Goal: Information Seeking & Learning: Learn about a topic

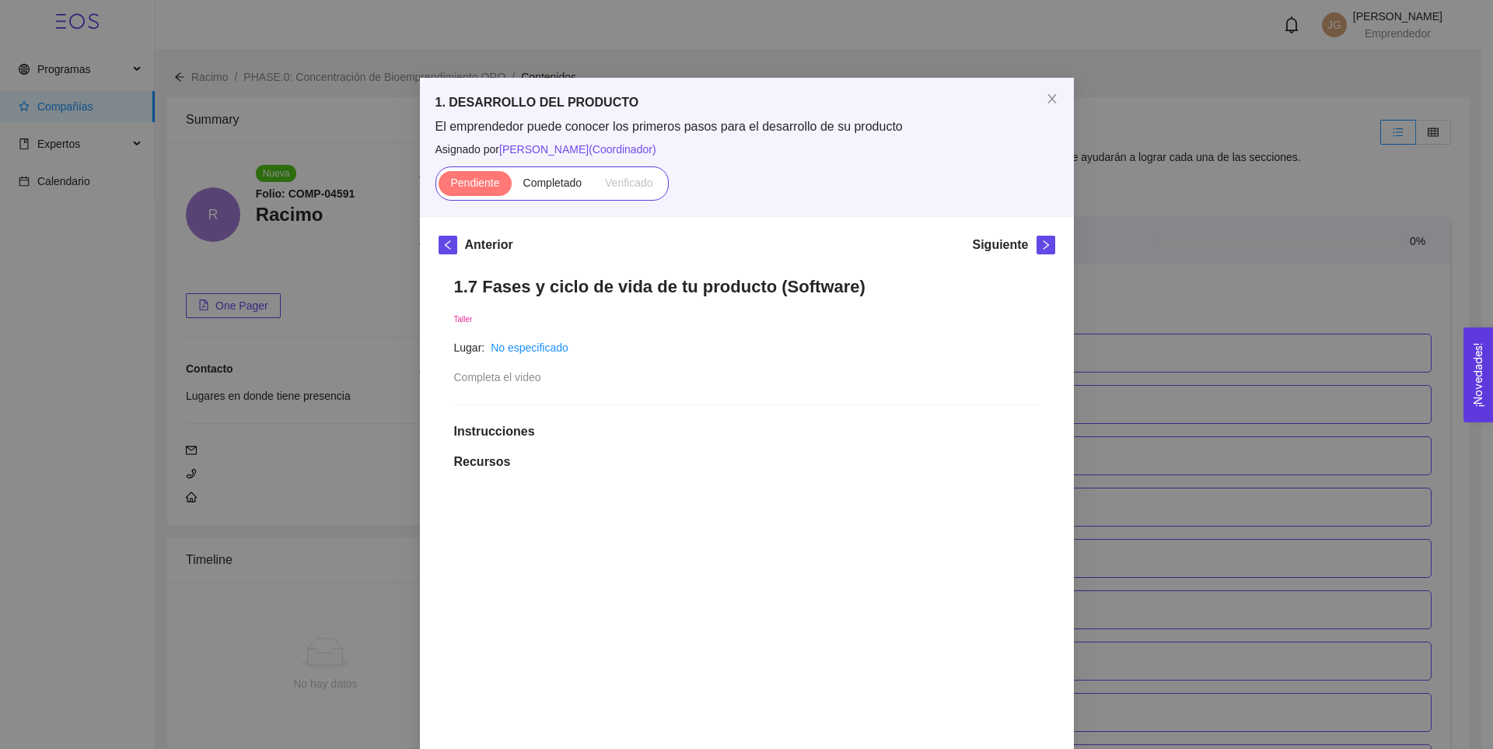
scroll to position [482, 0]
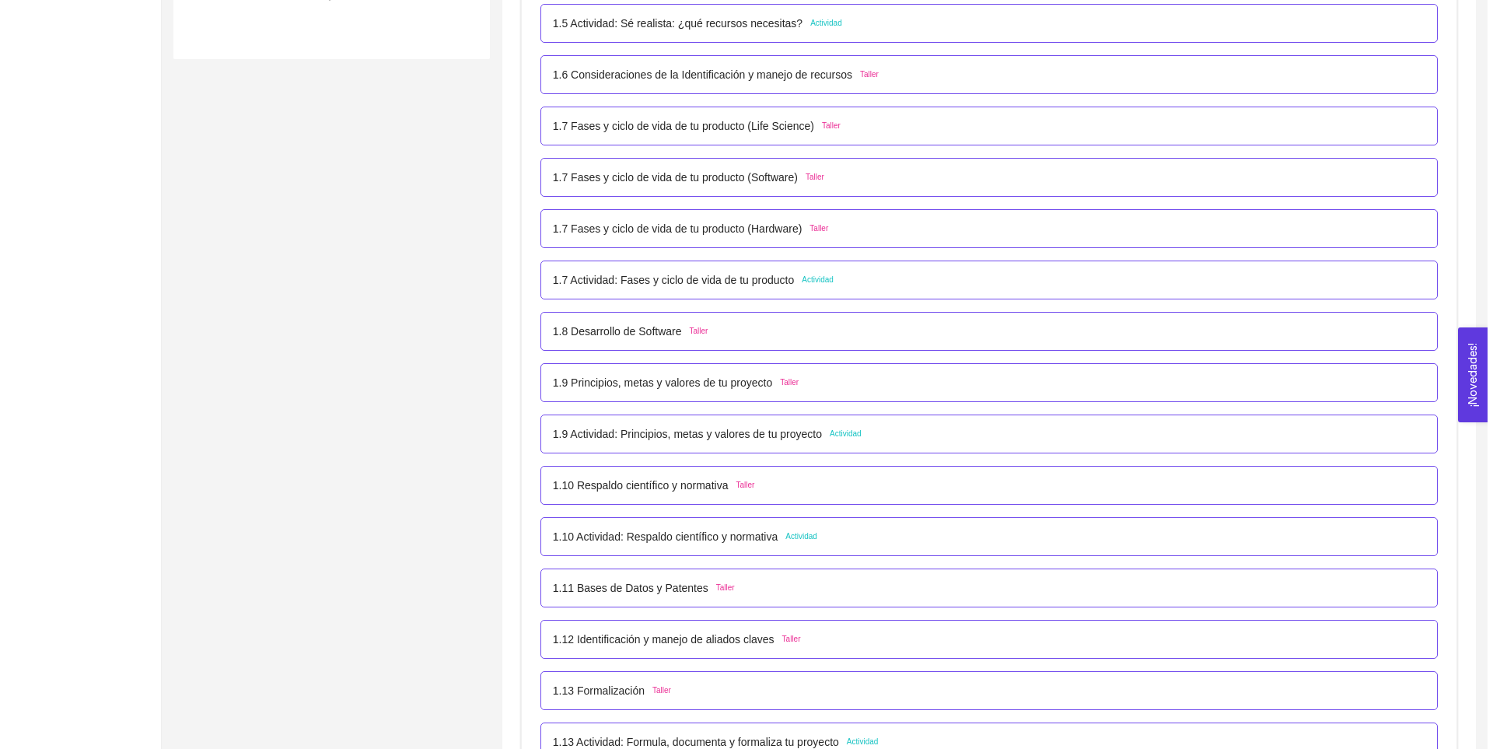
scroll to position [688, 0]
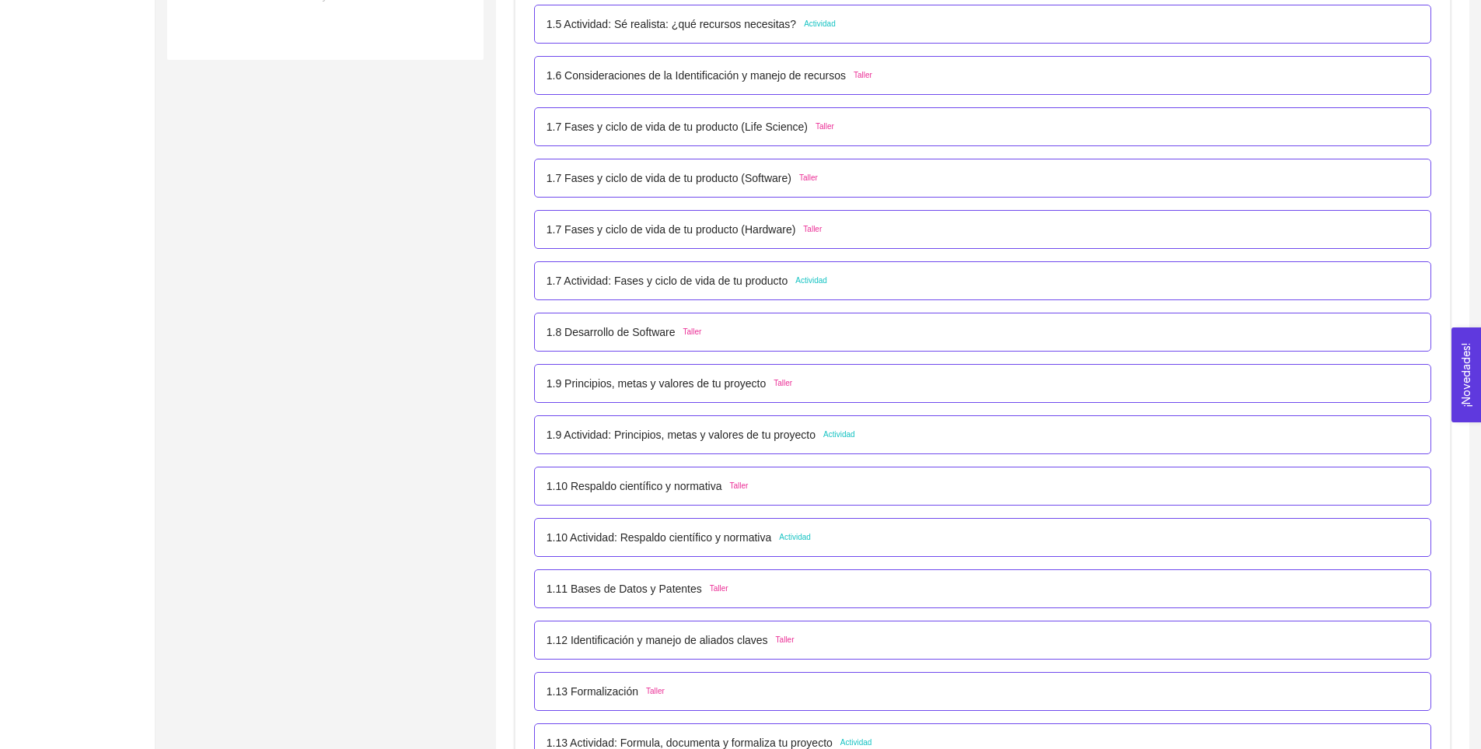
click at [688, 190] on div "1.7 Fases y ciclo de vida de tu producto (Software) Taller" at bounding box center [982, 178] width 897 height 39
click at [670, 177] on p "1.7 Fases y ciclo de vida de tu producto (Software)" at bounding box center [669, 178] width 245 height 17
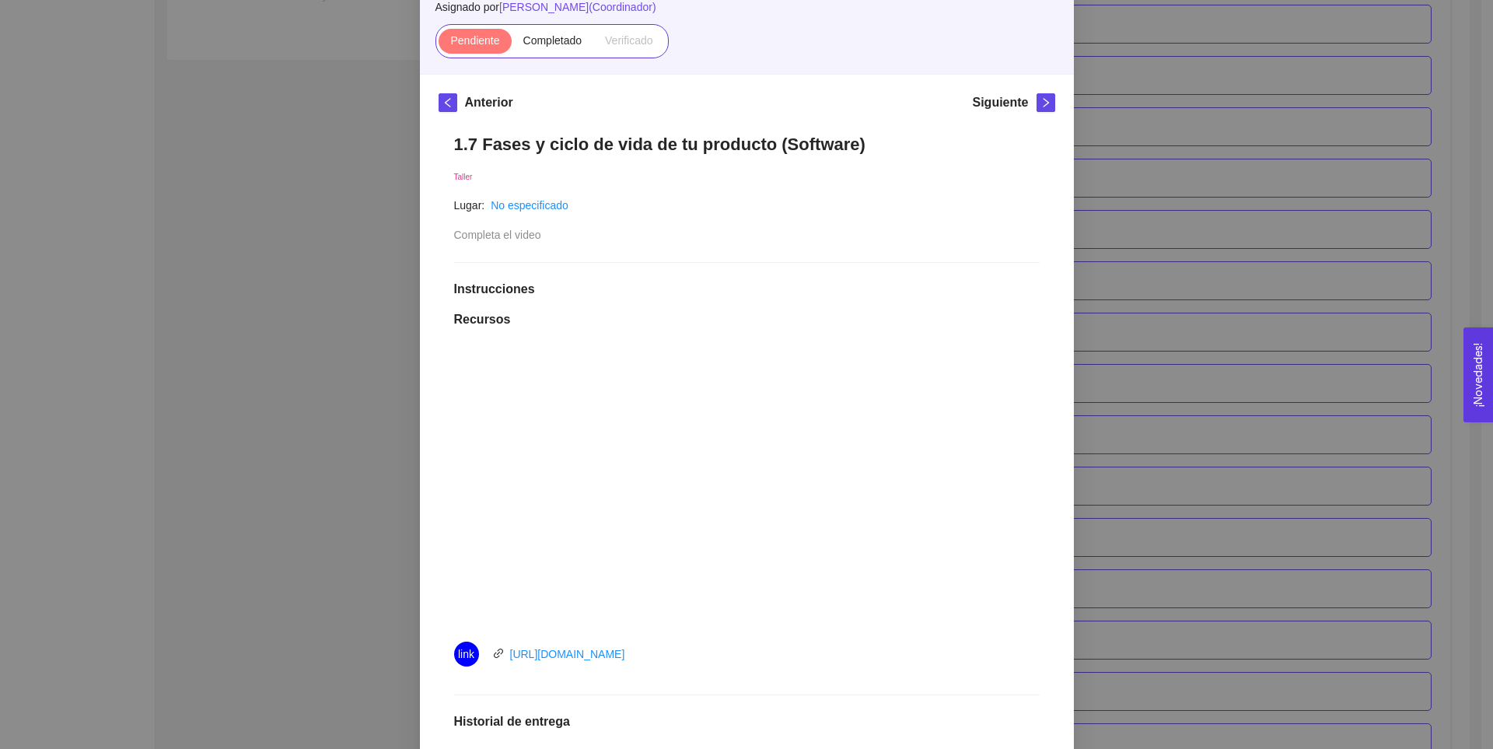
scroll to position [143, 0]
click at [562, 51] on label "Completado" at bounding box center [553, 40] width 82 height 25
click at [512, 44] on input "Completado" at bounding box center [512, 44] width 0 height 0
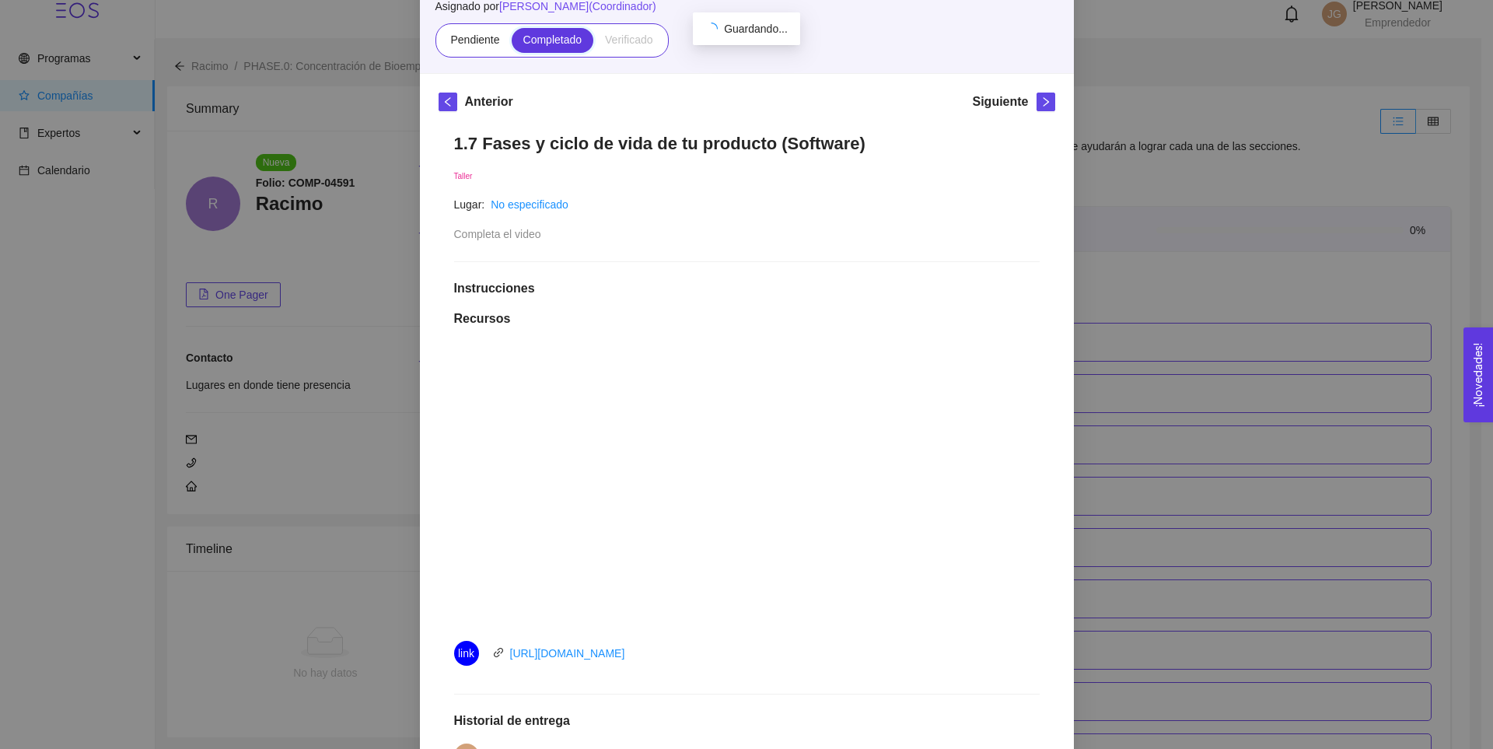
scroll to position [688, 0]
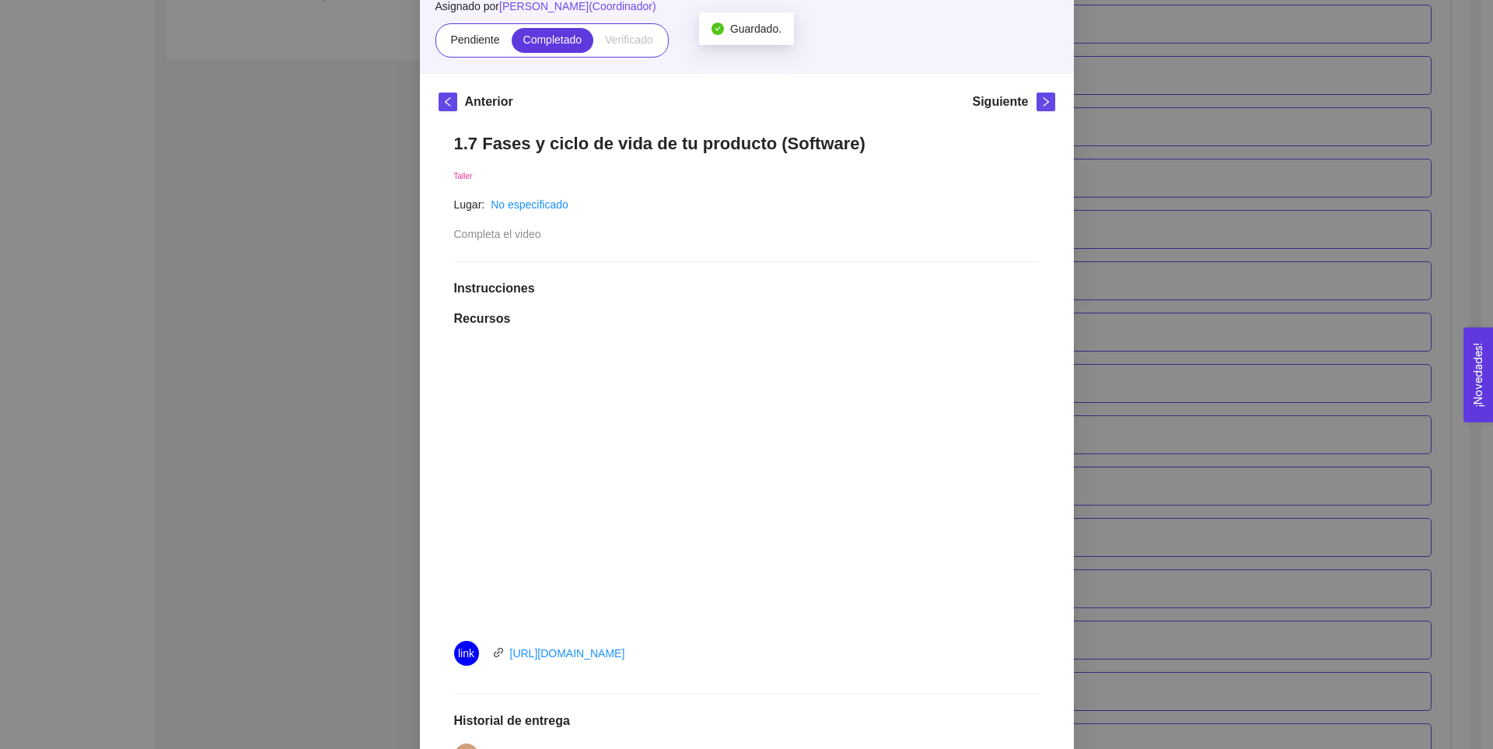
click at [1190, 361] on div "1. DESARROLLO DEL PRODUCTO El emprendedor puede conocer los primeros pasos para…" at bounding box center [746, 374] width 1493 height 749
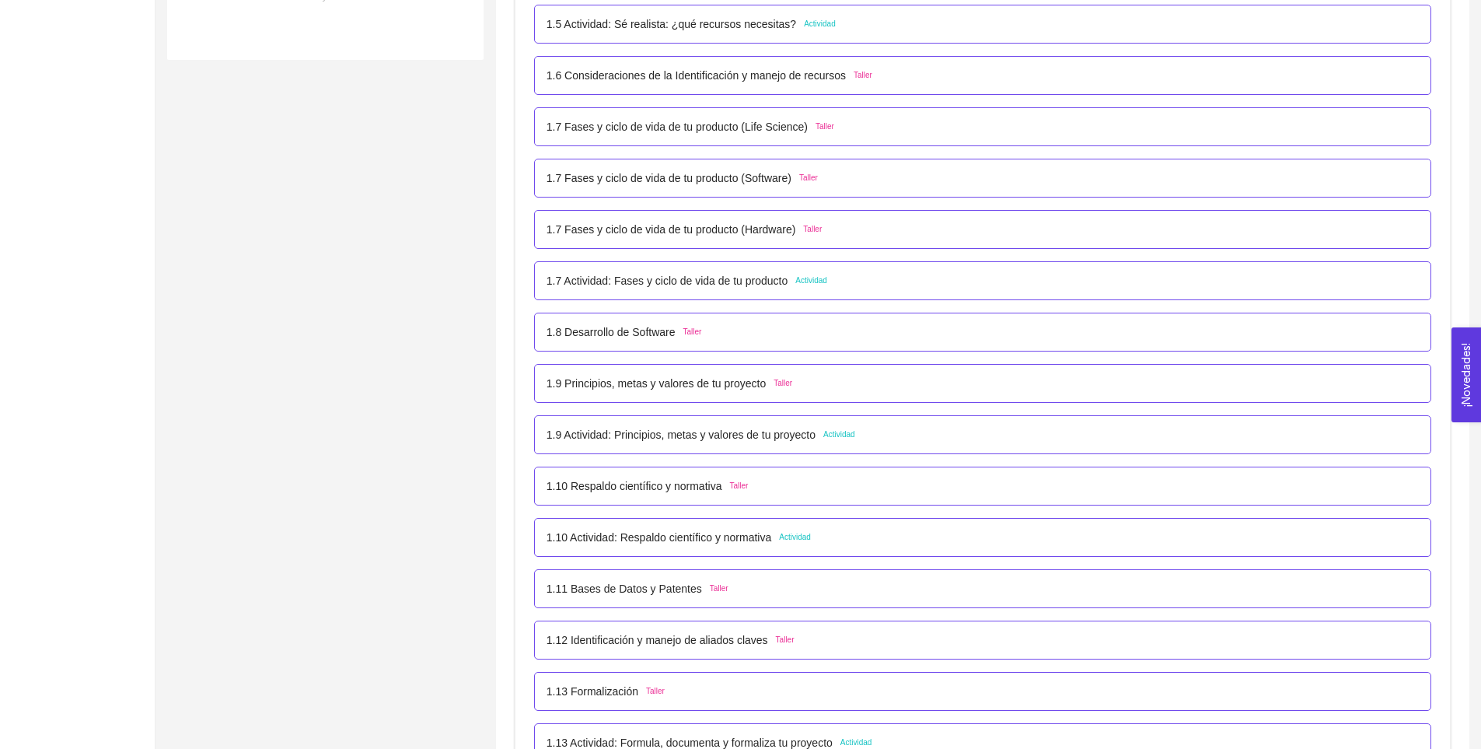
click at [772, 234] on p "1.7 Fases y ciclo de vida de tu producto (Hardware)" at bounding box center [672, 229] width 250 height 17
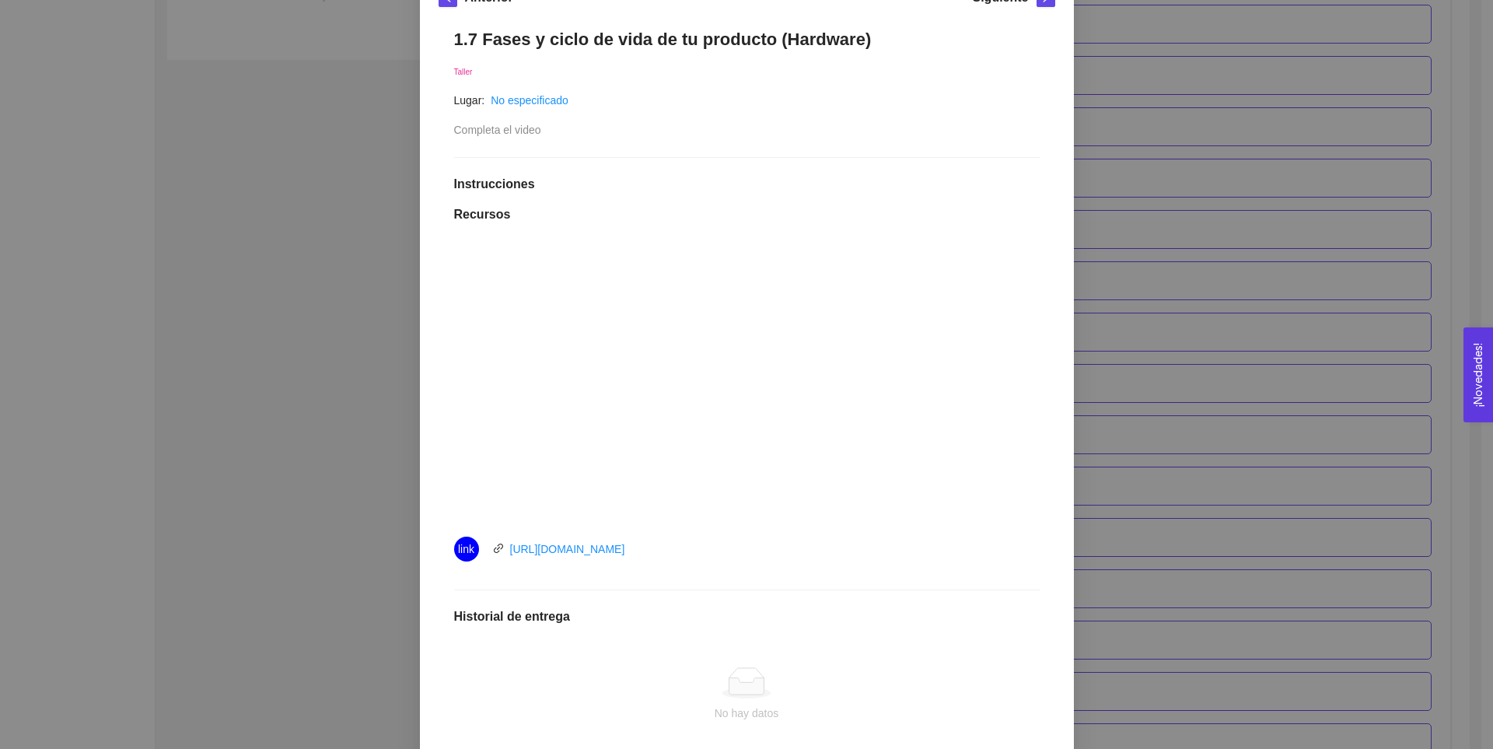
scroll to position [0, 0]
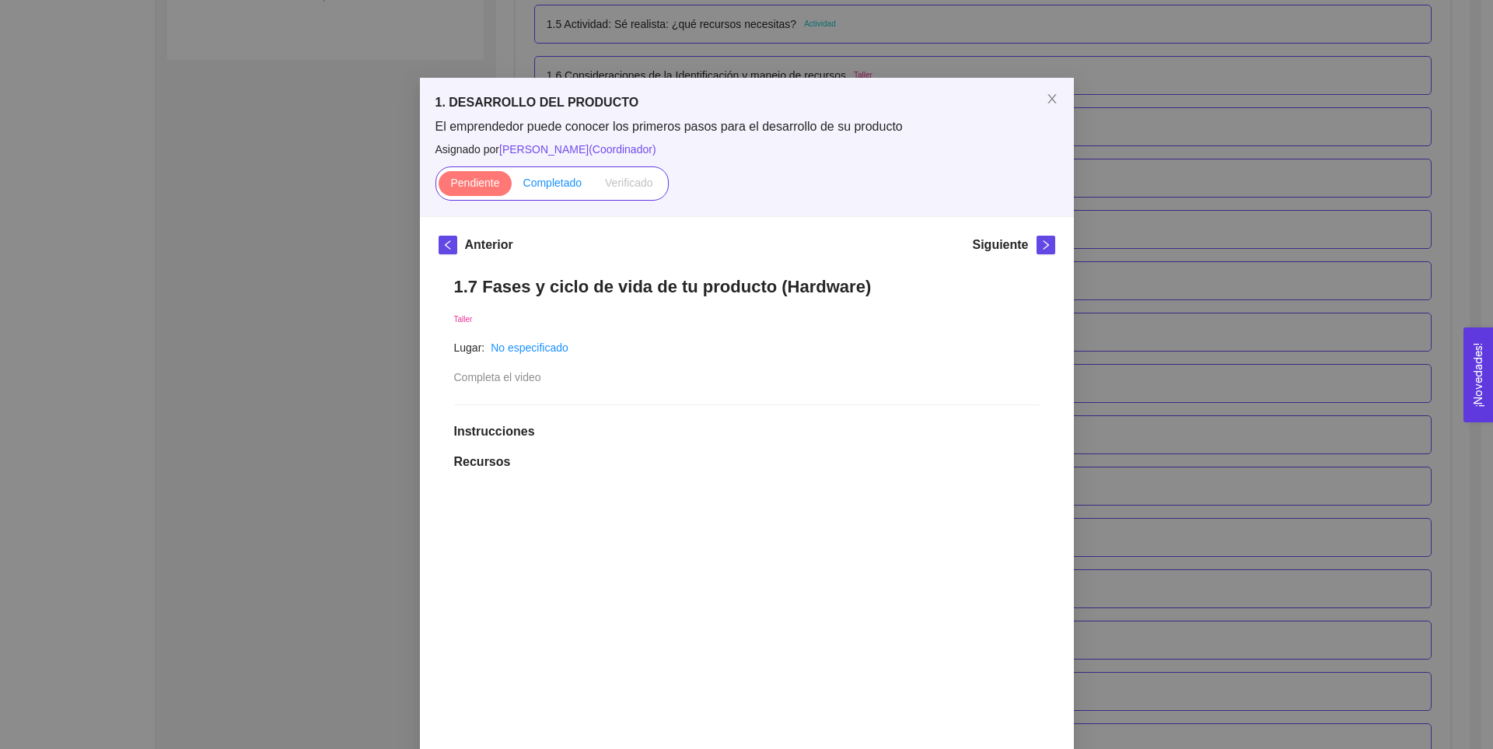
click at [531, 177] on span "Completado" at bounding box center [552, 183] width 59 height 12
click at [512, 187] on input "Completado" at bounding box center [512, 187] width 0 height 0
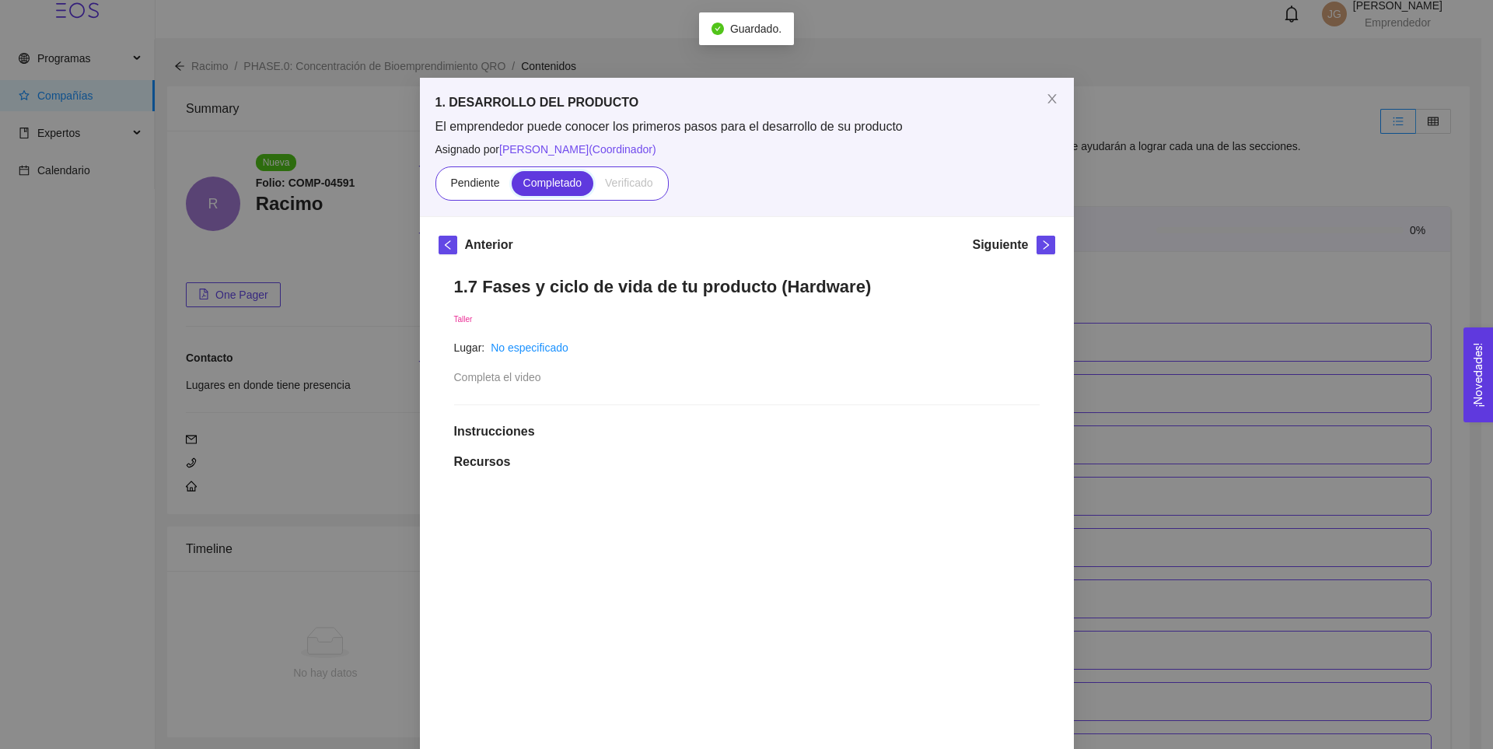
scroll to position [688, 0]
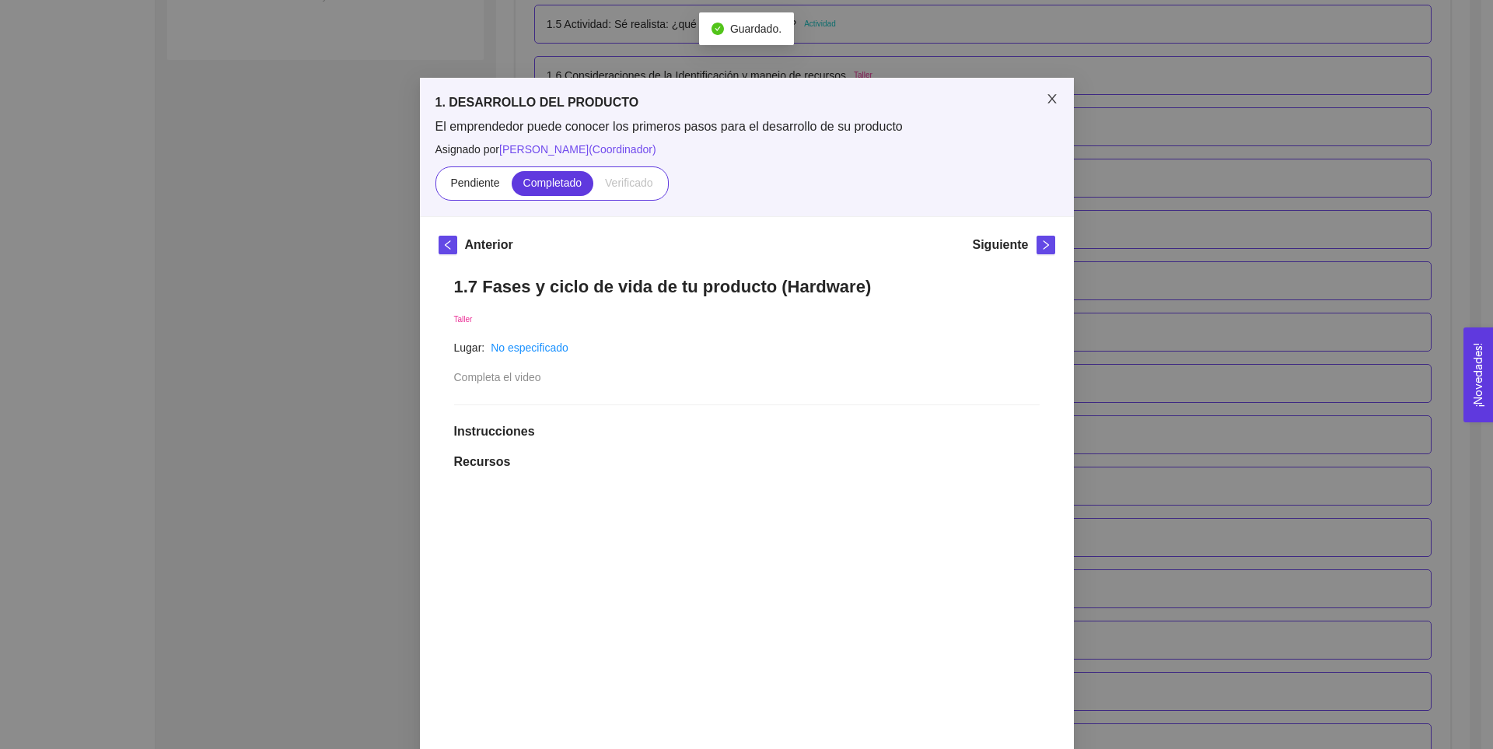
click at [1051, 103] on icon "close" at bounding box center [1052, 99] width 12 height 12
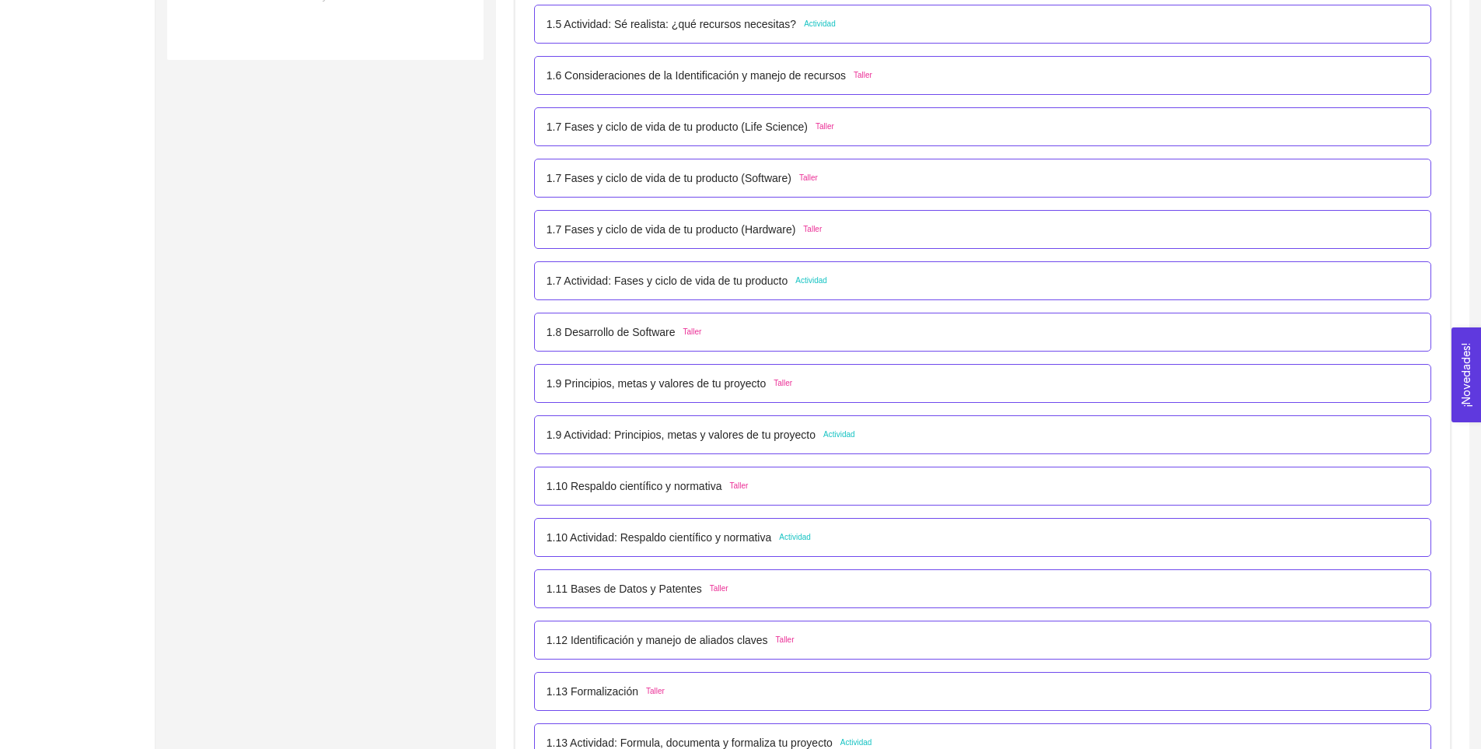
click at [712, 286] on p "1.7 Actividad: Fases y ciclo de vida de tu producto" at bounding box center [668, 280] width 242 height 17
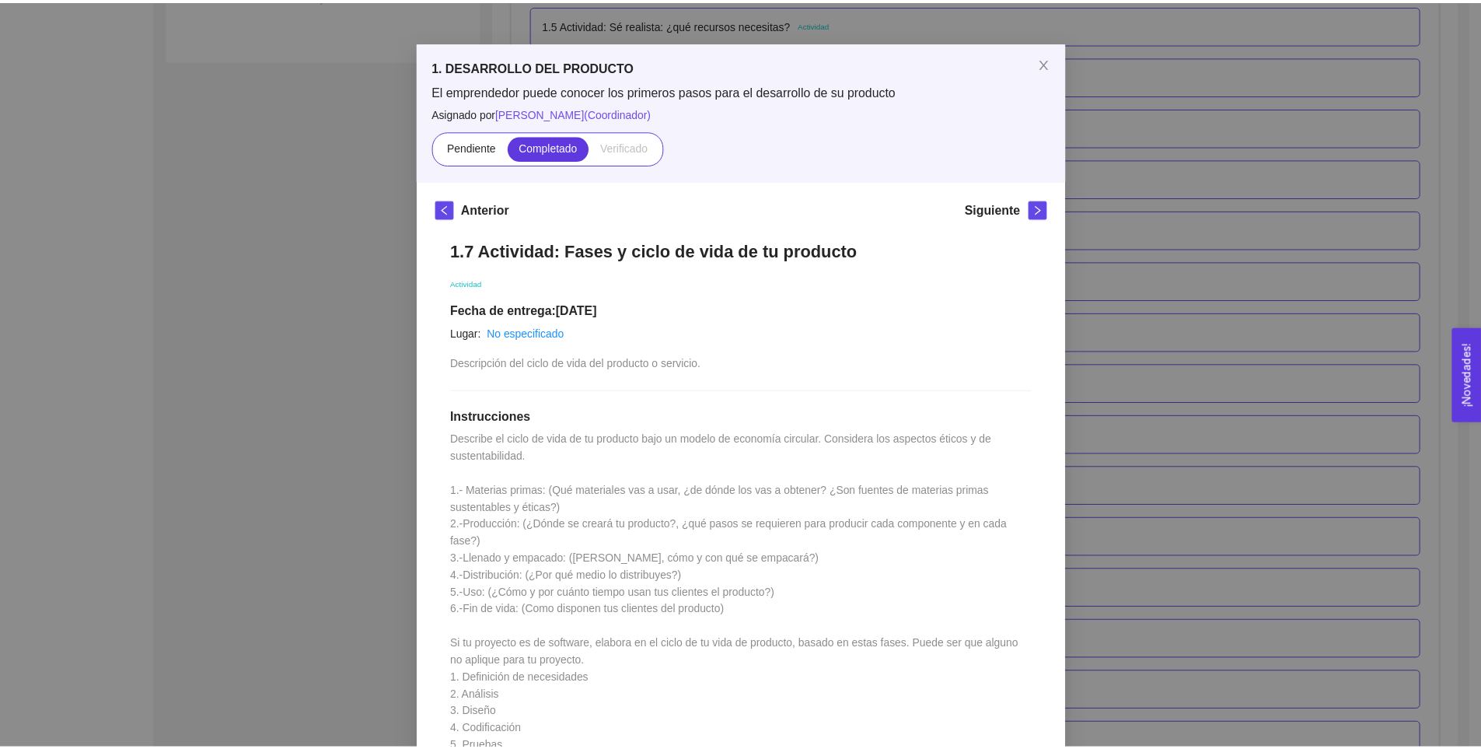
scroll to position [30, 0]
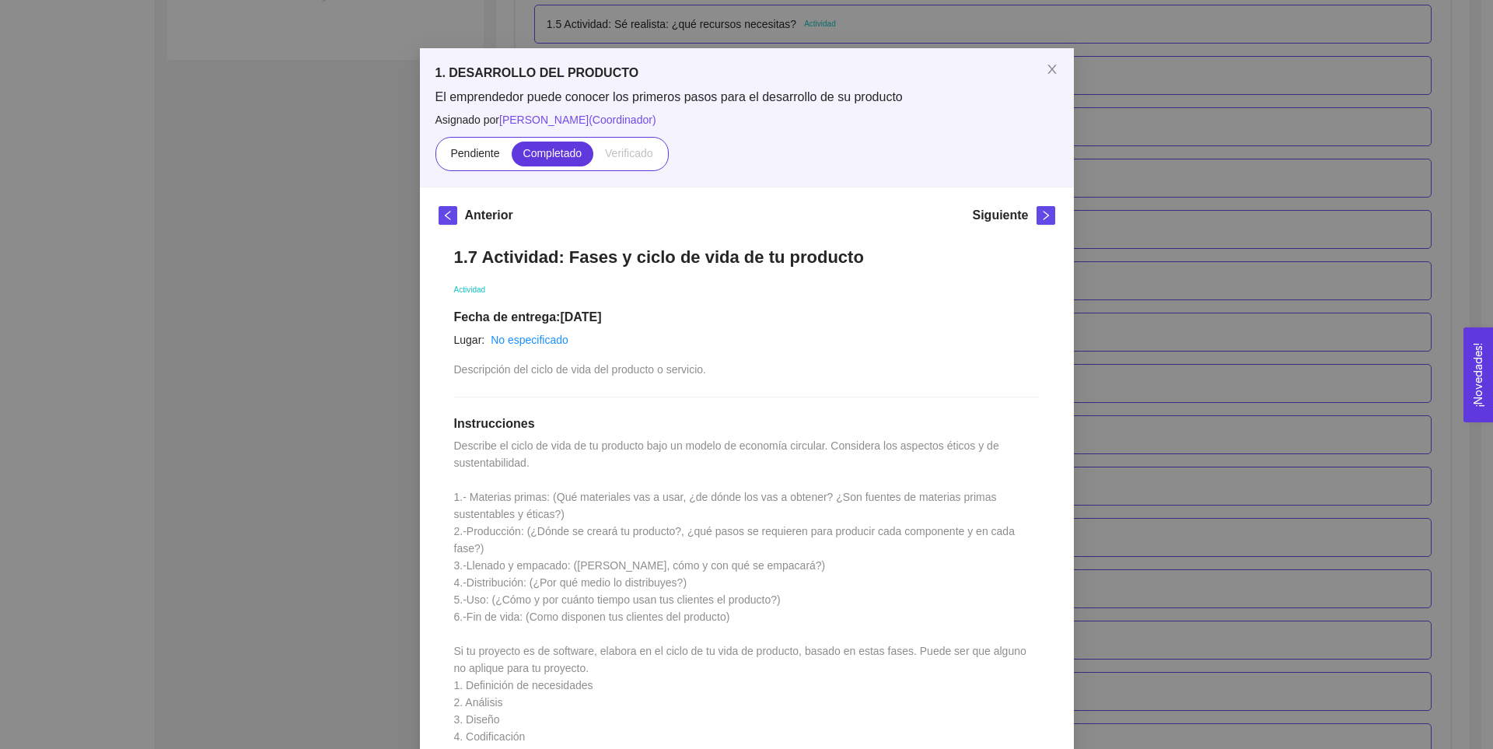
click at [1172, 272] on div "1. DESARROLLO DEL PRODUCTO El emprendedor puede conocer los primeros pasos para…" at bounding box center [746, 374] width 1493 height 749
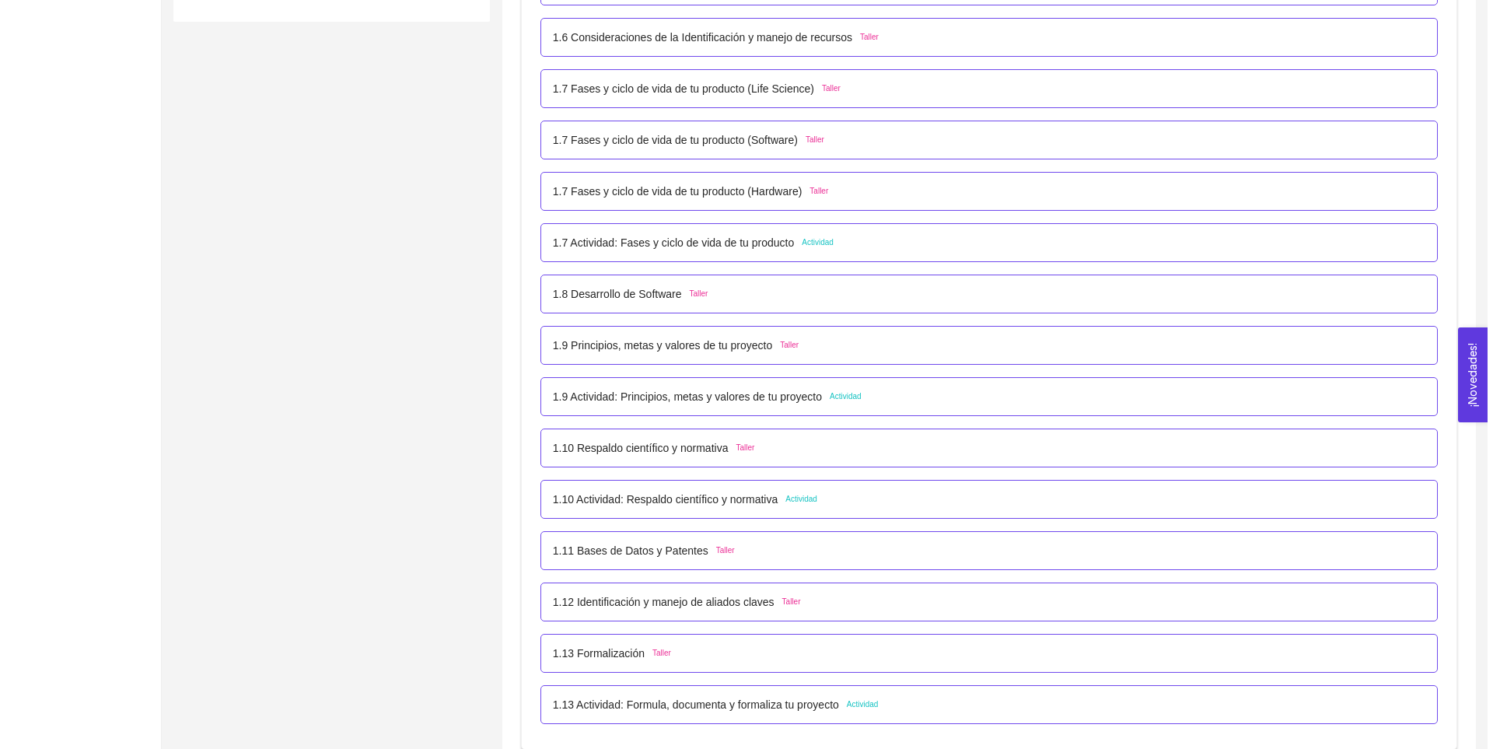
scroll to position [727, 0]
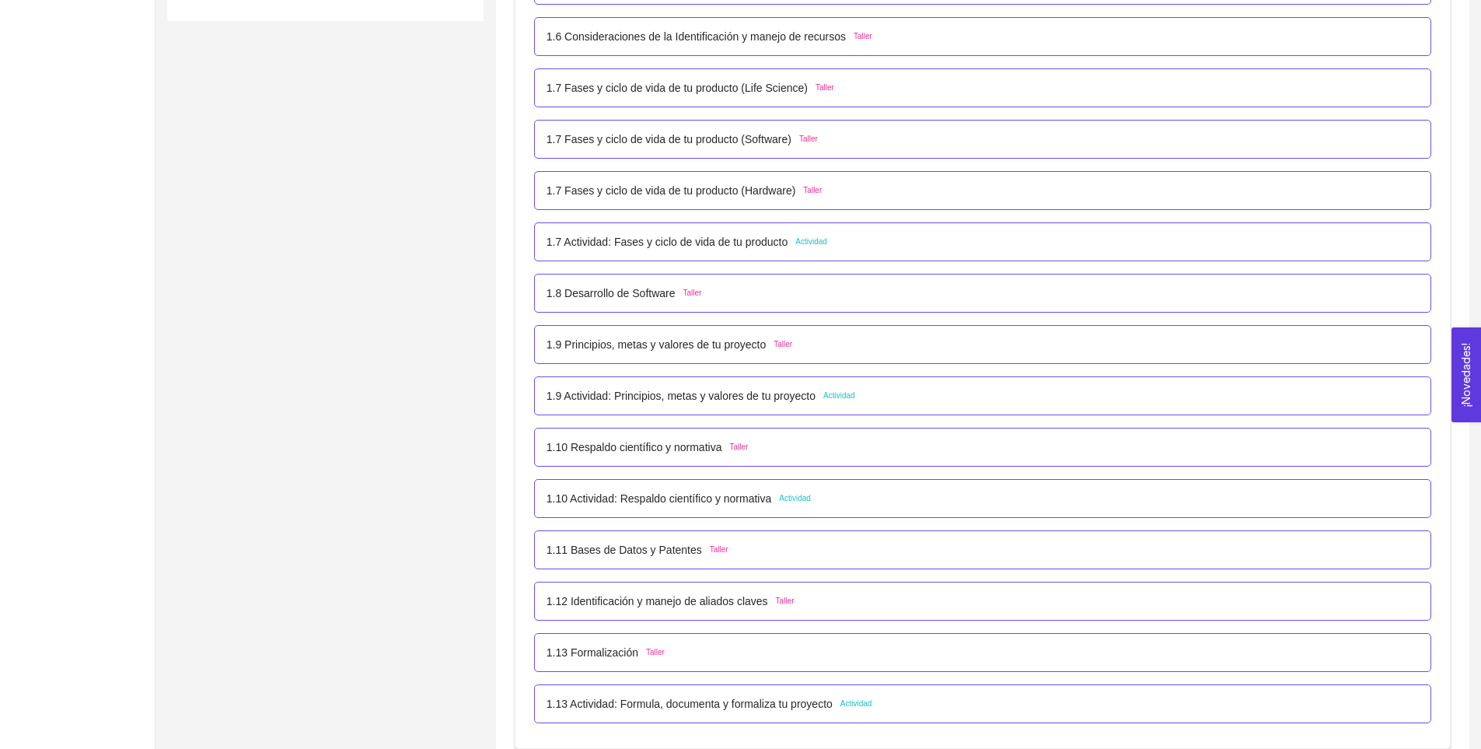
click at [643, 295] on p "1.8 Desarrollo de Software" at bounding box center [611, 293] width 129 height 17
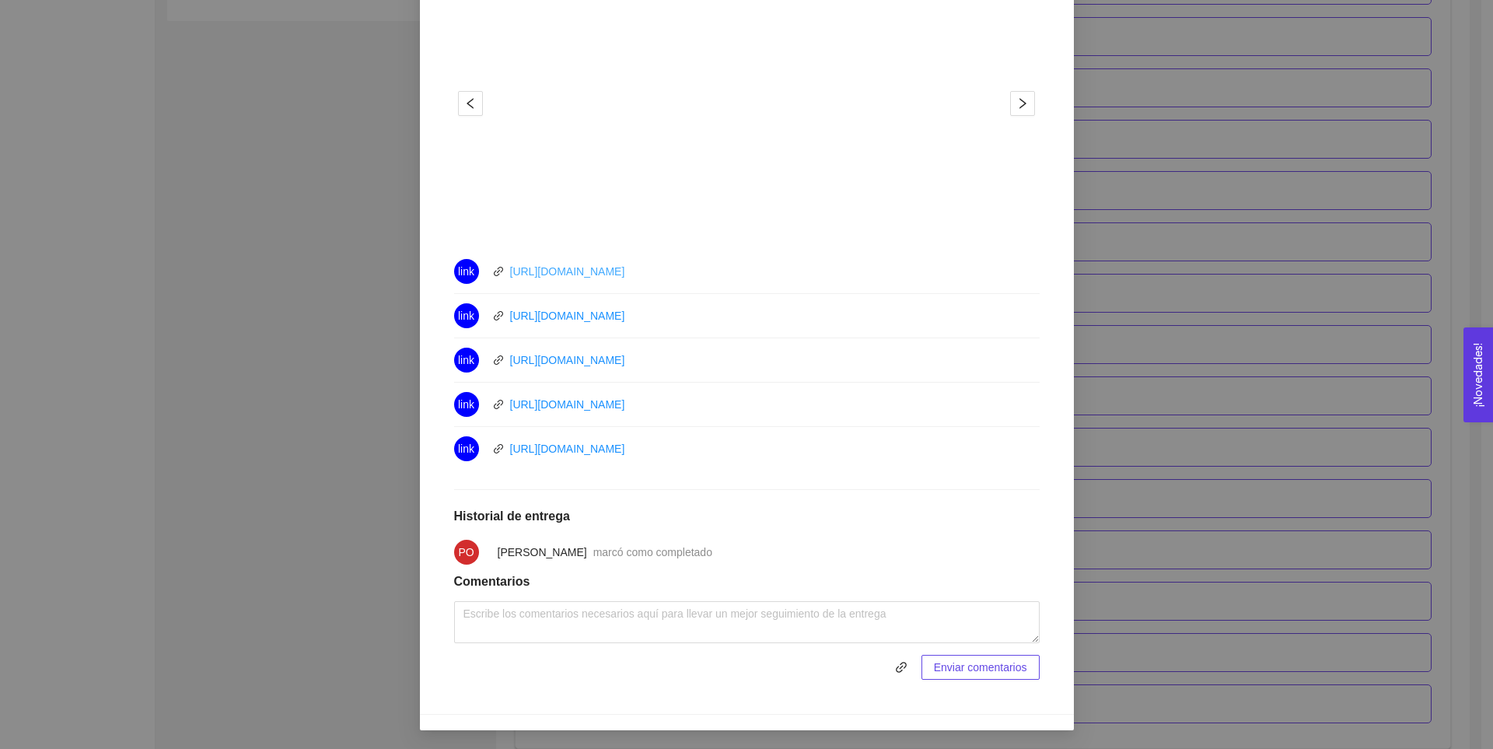
scroll to position [509, 0]
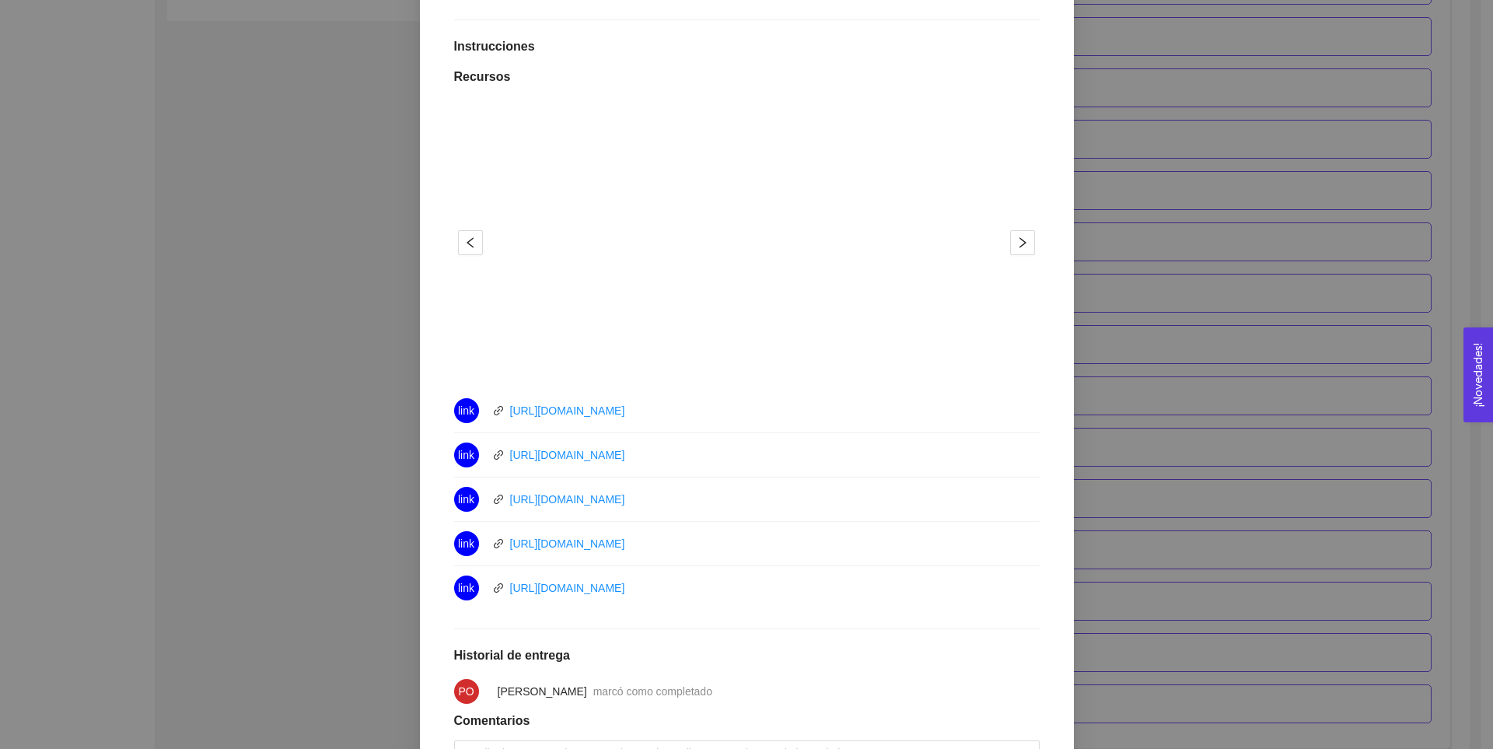
click at [1096, 230] on div "1. DESARROLLO DEL PRODUCTO El emprendedor puede conocer los primeros pasos para…" at bounding box center [746, 374] width 1493 height 749
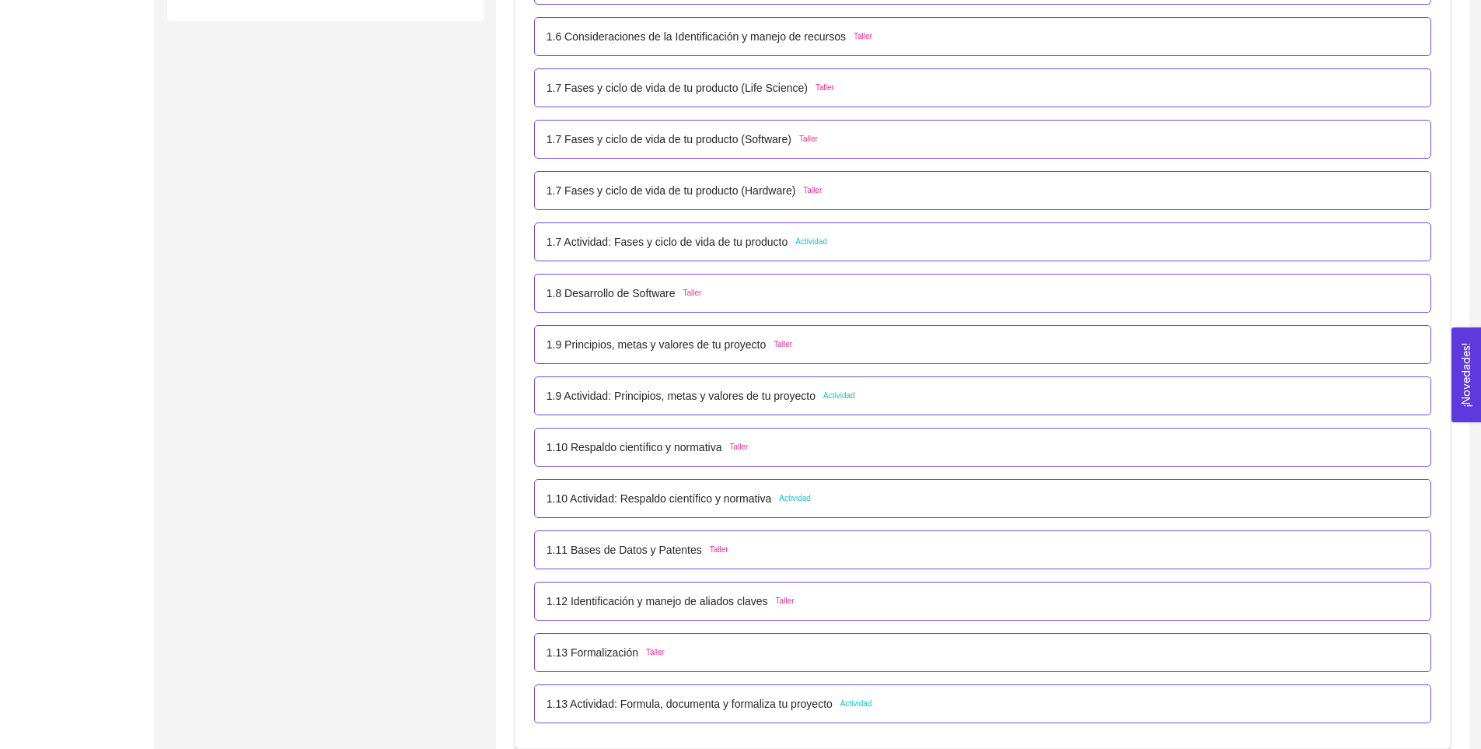
click at [650, 351] on p "1.9 Principios, metas y valores de tu proyecto" at bounding box center [656, 344] width 219 height 17
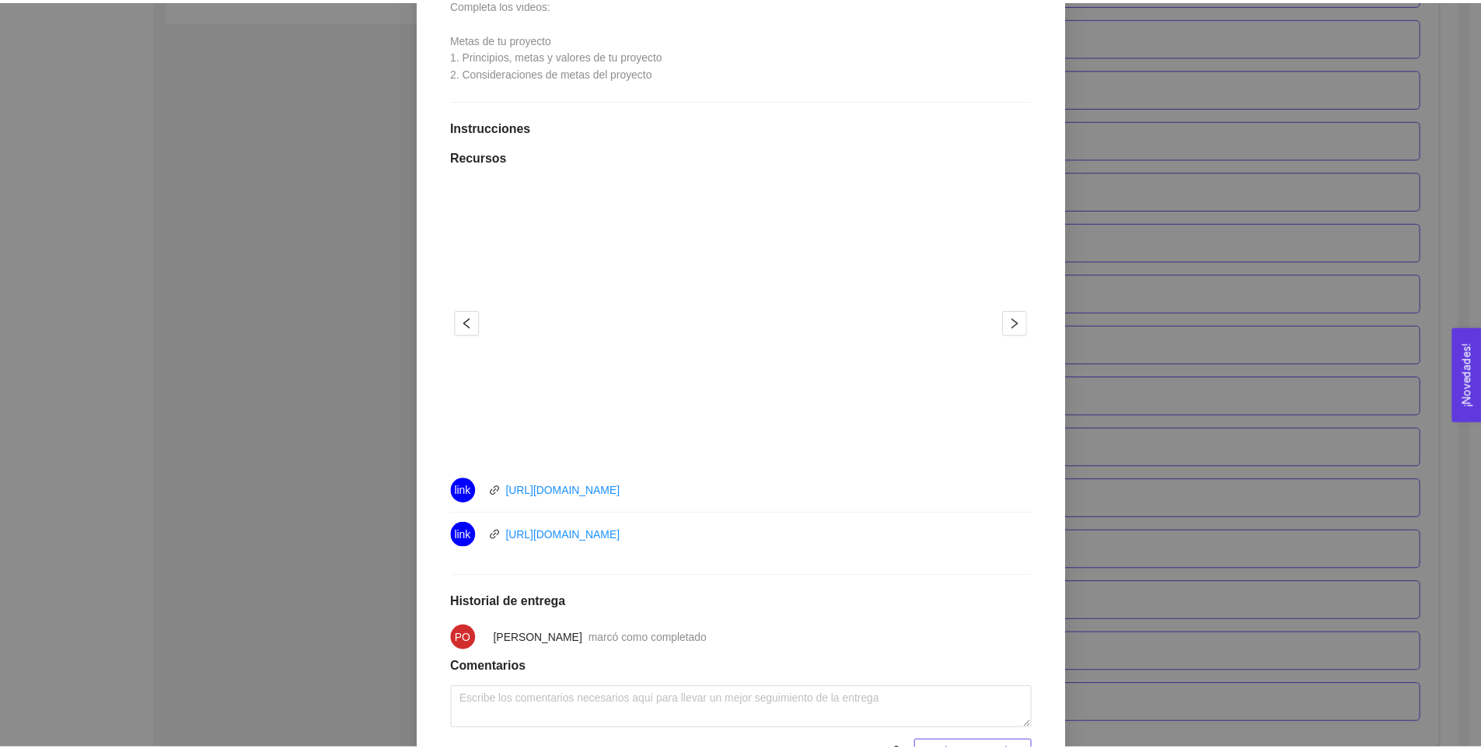
scroll to position [396, 0]
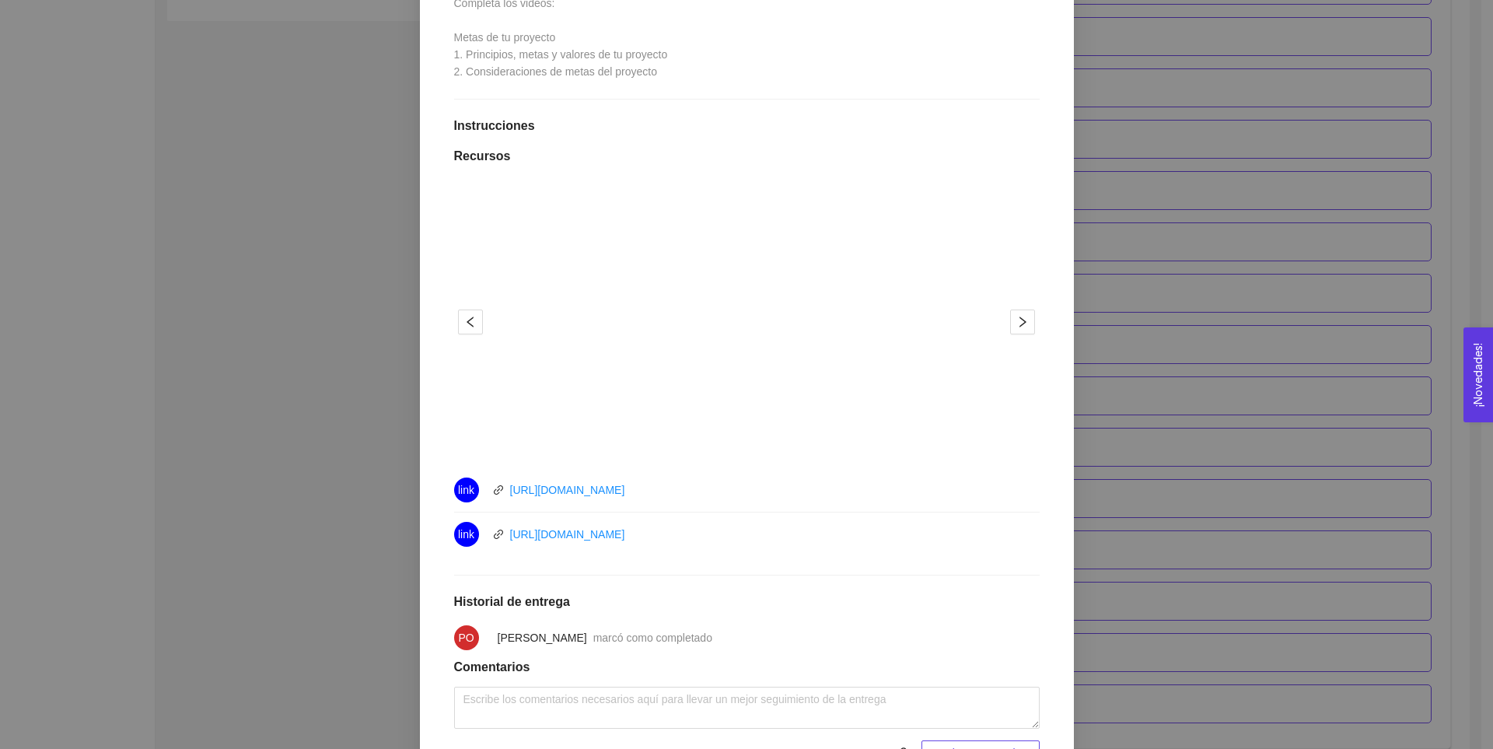
click at [1166, 293] on div "1. DESARROLLO DEL PRODUCTO El emprendedor puede conocer los primeros pasos para…" at bounding box center [746, 374] width 1493 height 749
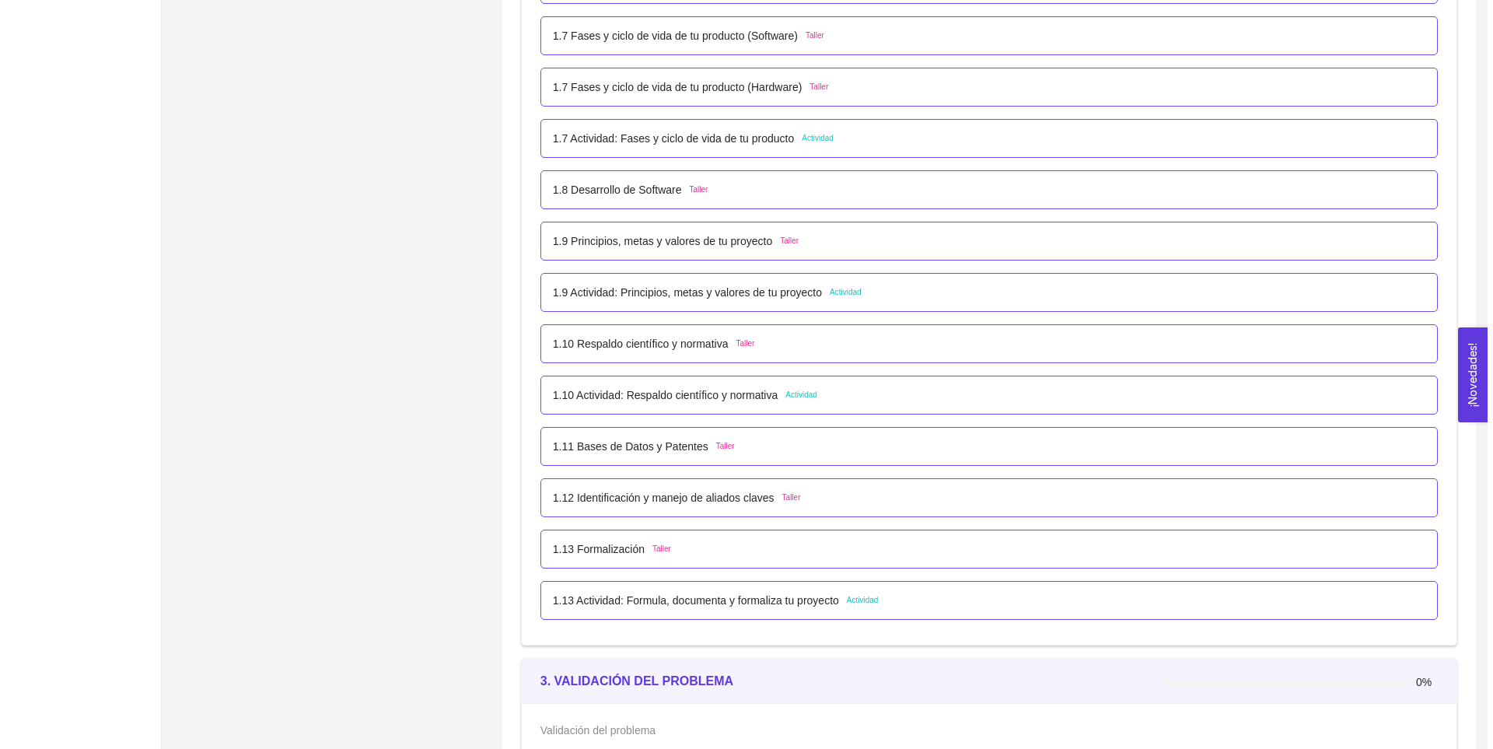
scroll to position [831, 0]
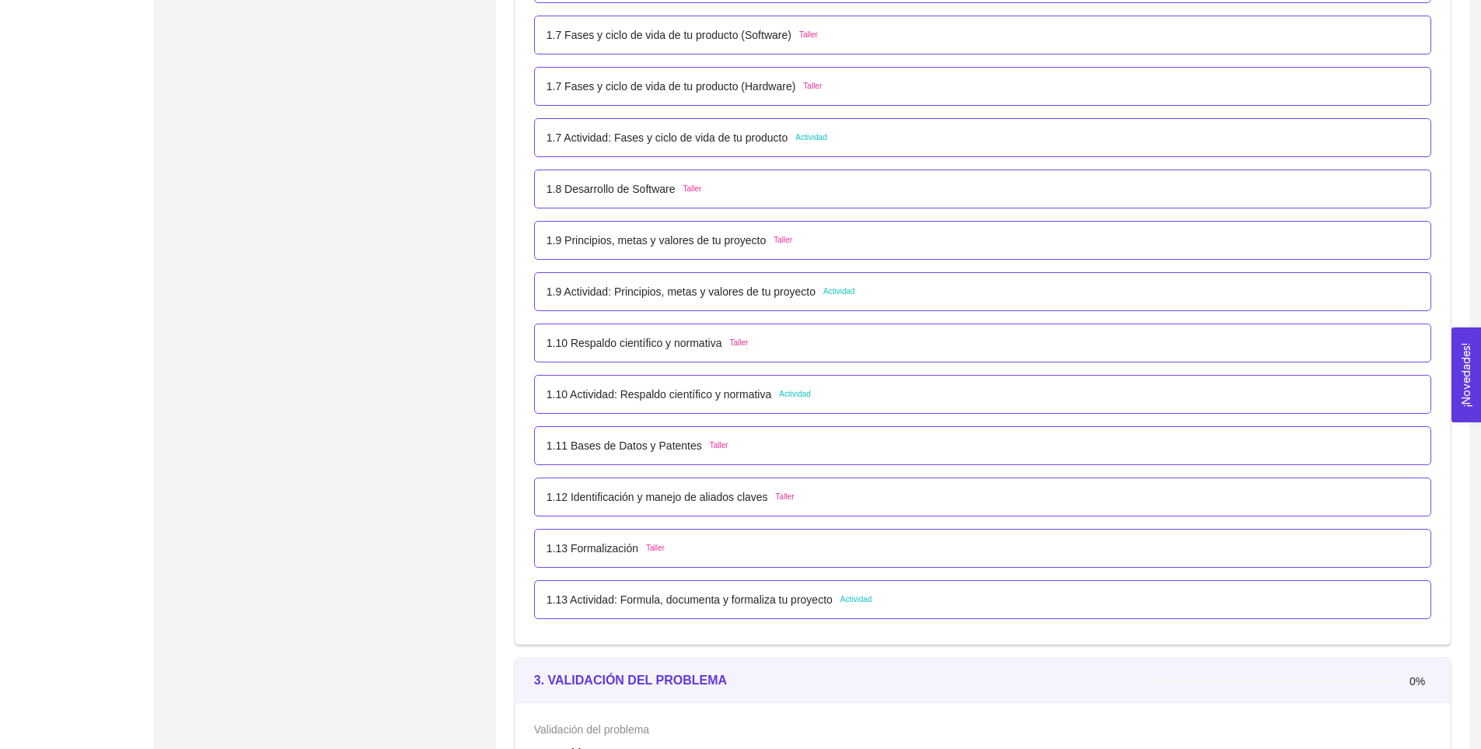
click at [680, 343] on p "1.10 Respaldo científico y normativa" at bounding box center [635, 342] width 176 height 17
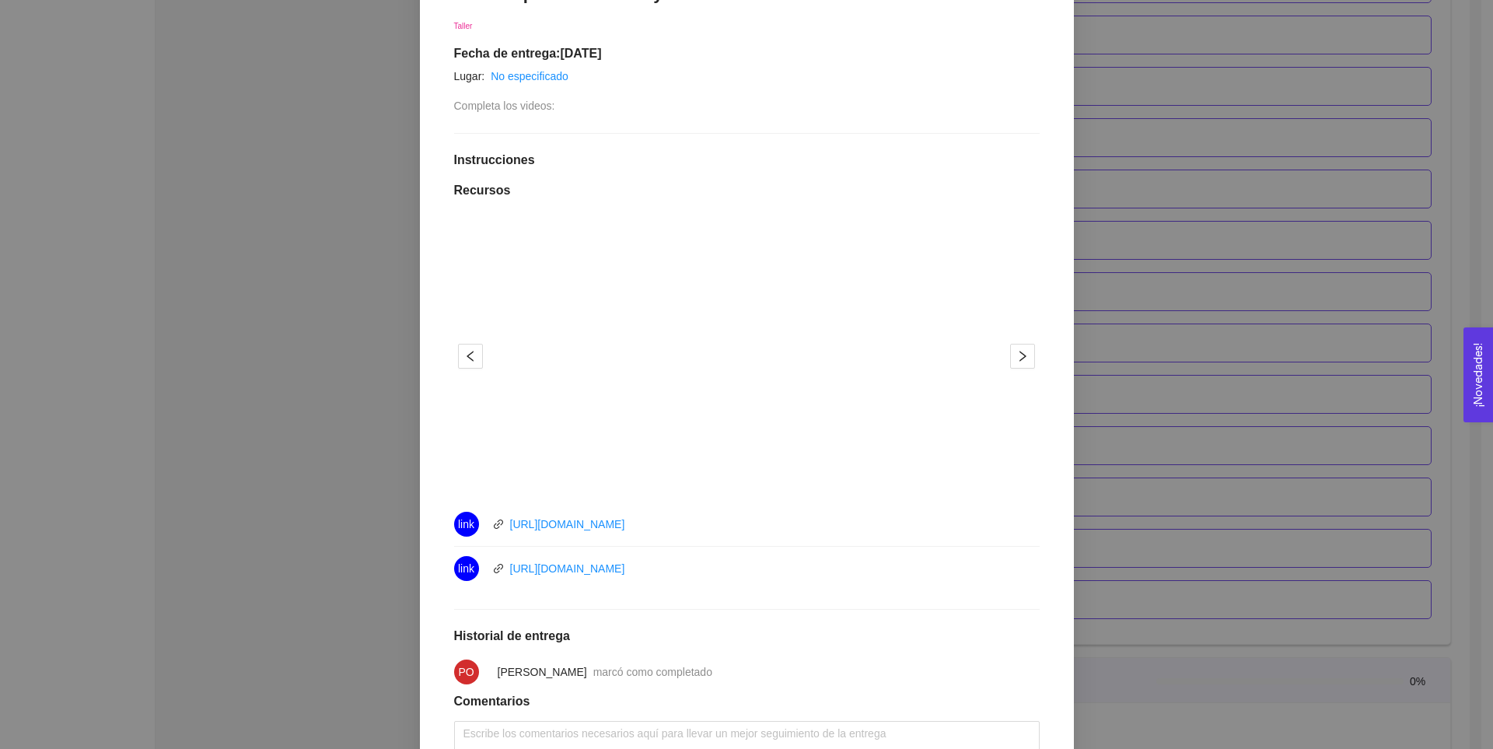
scroll to position [294, 0]
click at [1219, 281] on div "1. DESARROLLO DEL PRODUCTO El emprendedor puede conocer los primeros pasos para…" at bounding box center [746, 374] width 1493 height 749
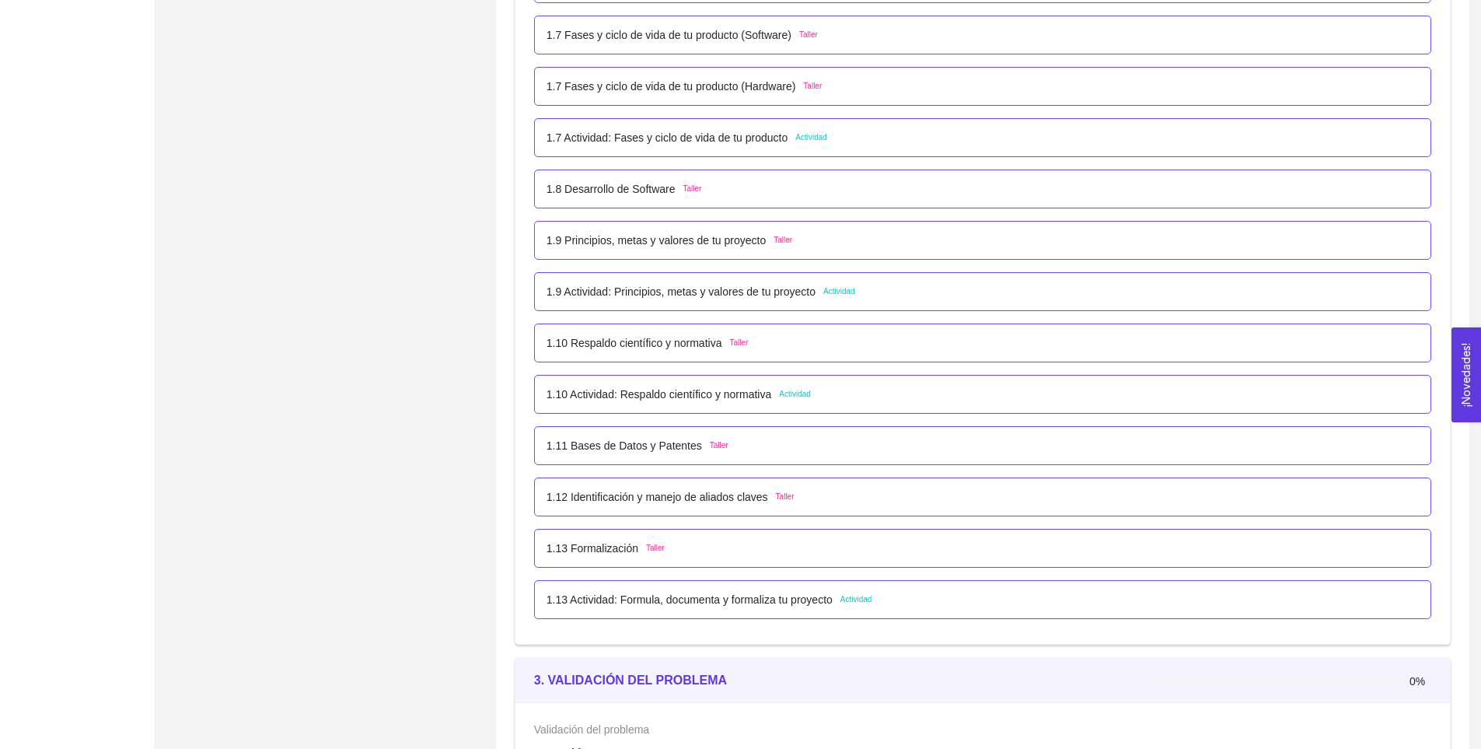
click at [710, 291] on p "1.9 Actividad: Principios, metas y valores de tu proyecto" at bounding box center [681, 291] width 269 height 17
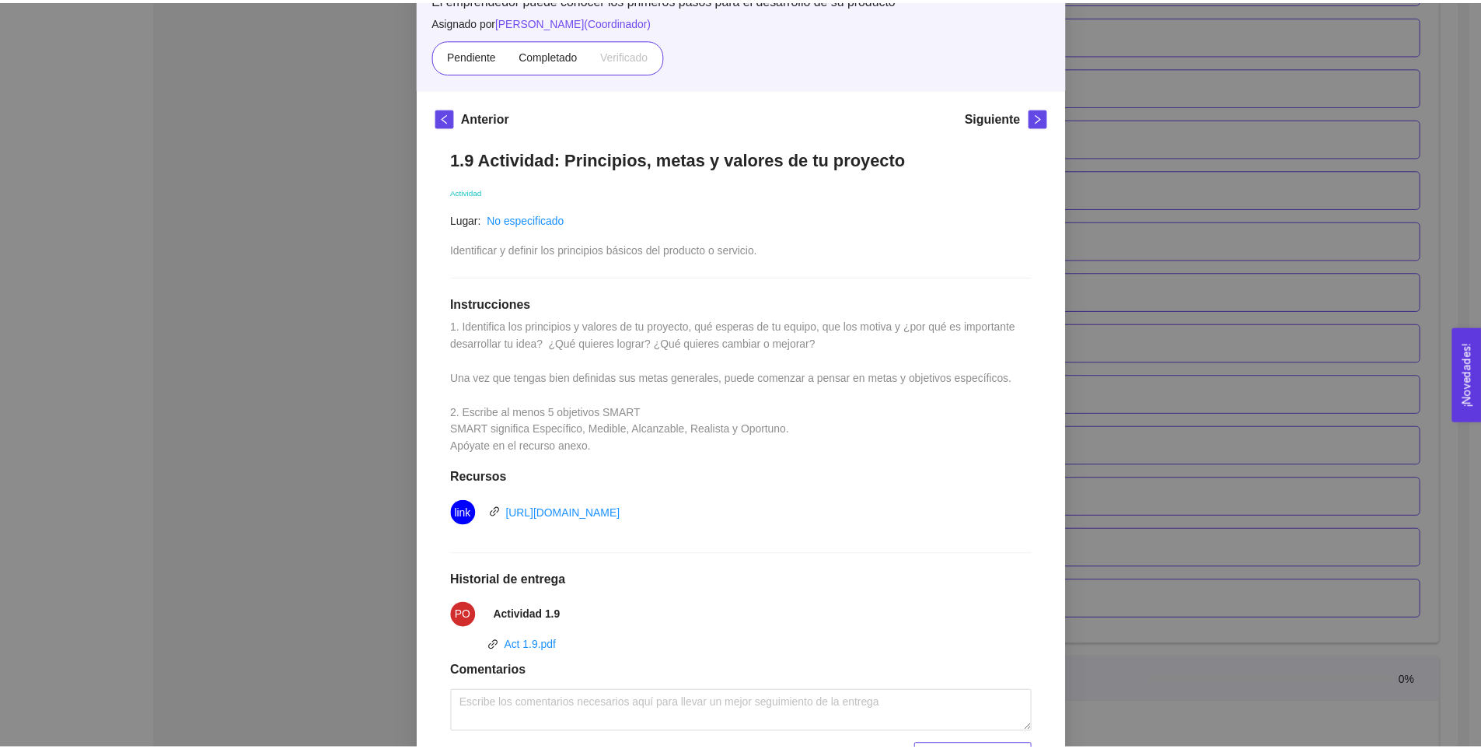
scroll to position [127, 0]
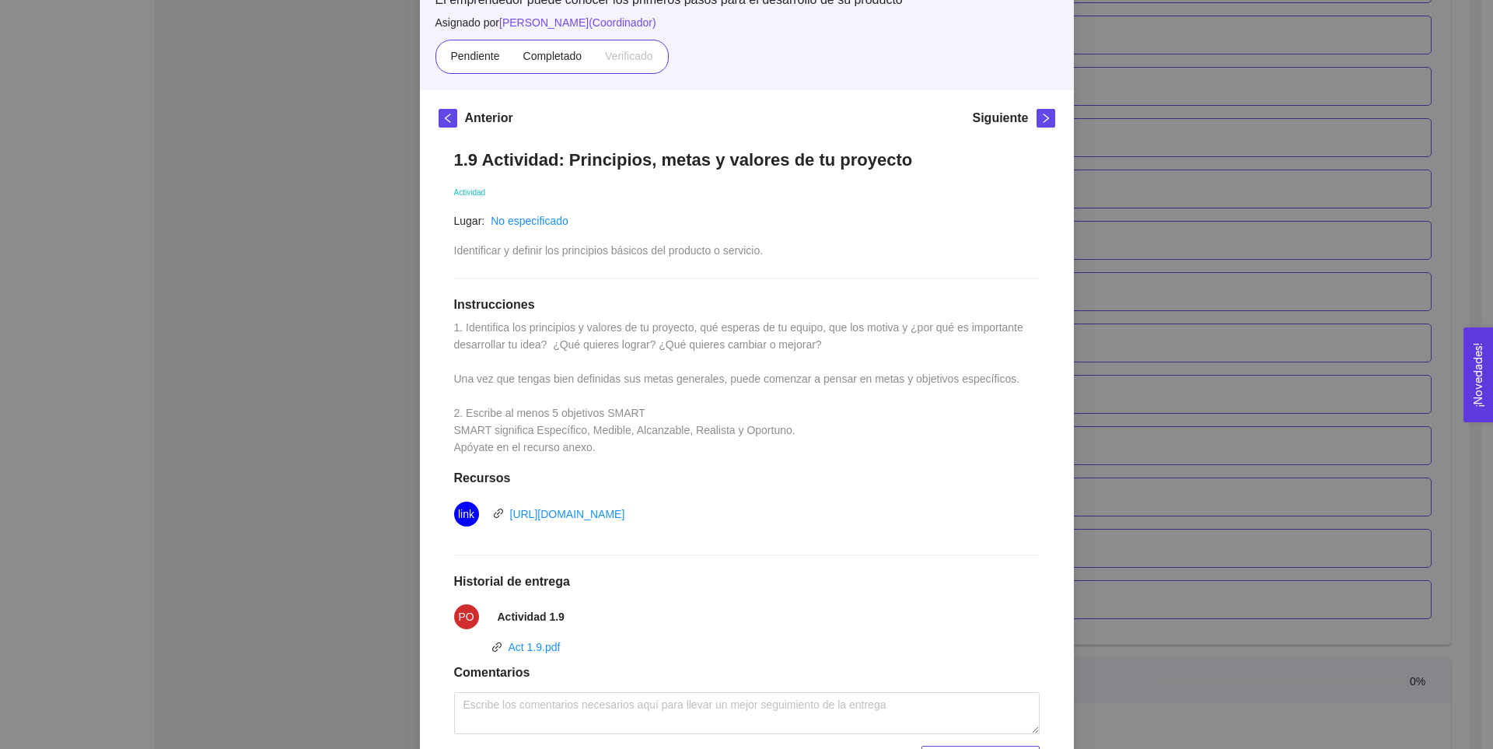
click at [1198, 337] on div "1. DESARROLLO DEL PRODUCTO El emprendedor puede conocer los primeros pasos para…" at bounding box center [746, 374] width 1493 height 749
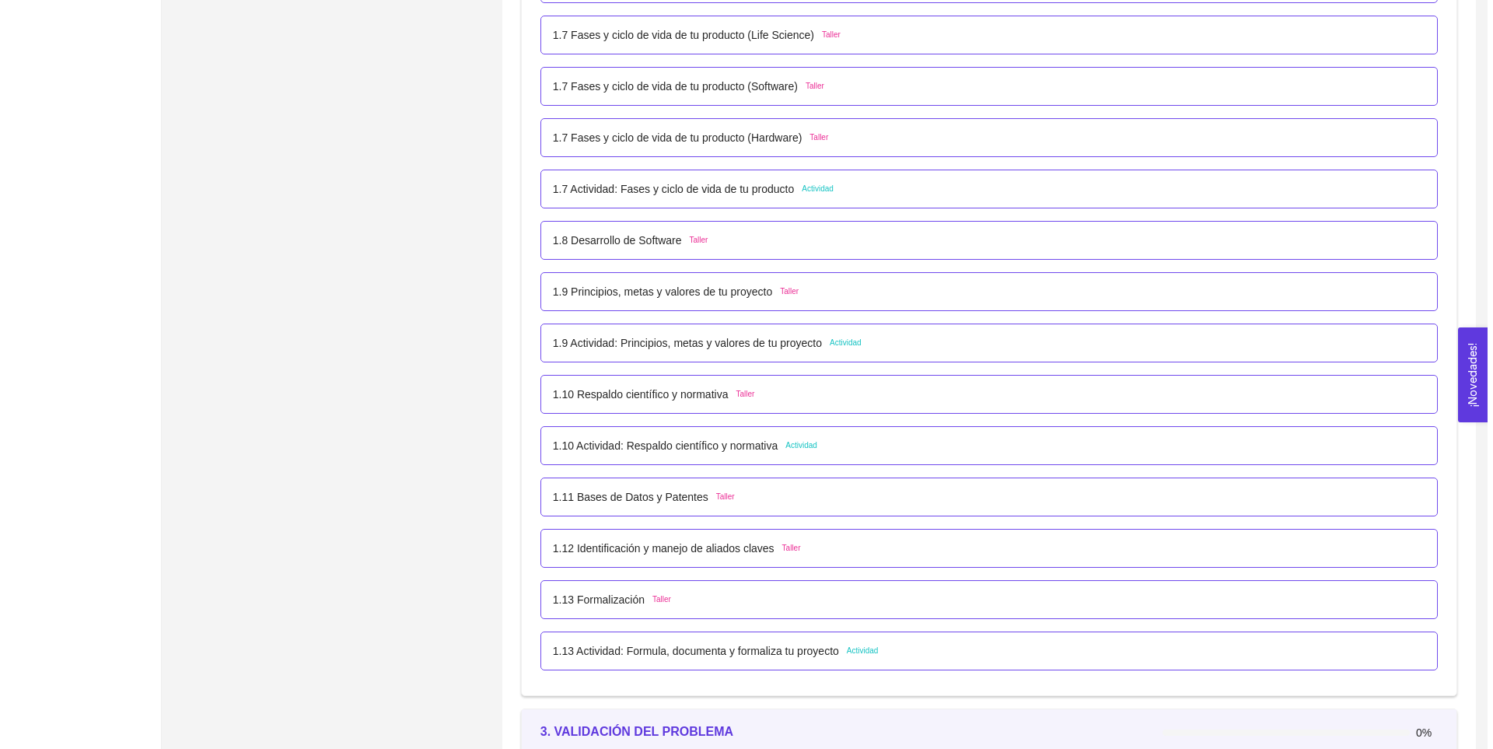
scroll to position [778, 0]
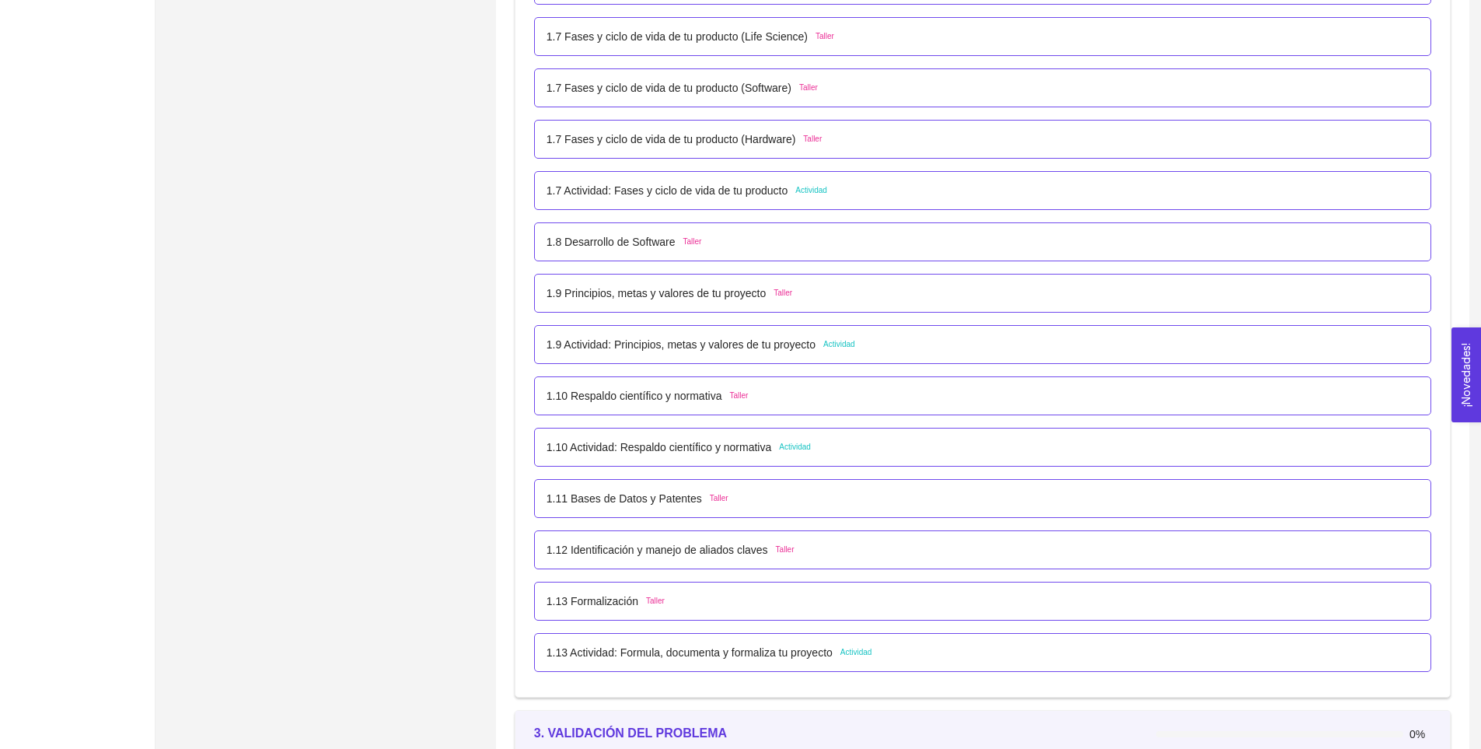
click at [623, 243] on p "1.8 Desarrollo de Software" at bounding box center [611, 241] width 129 height 17
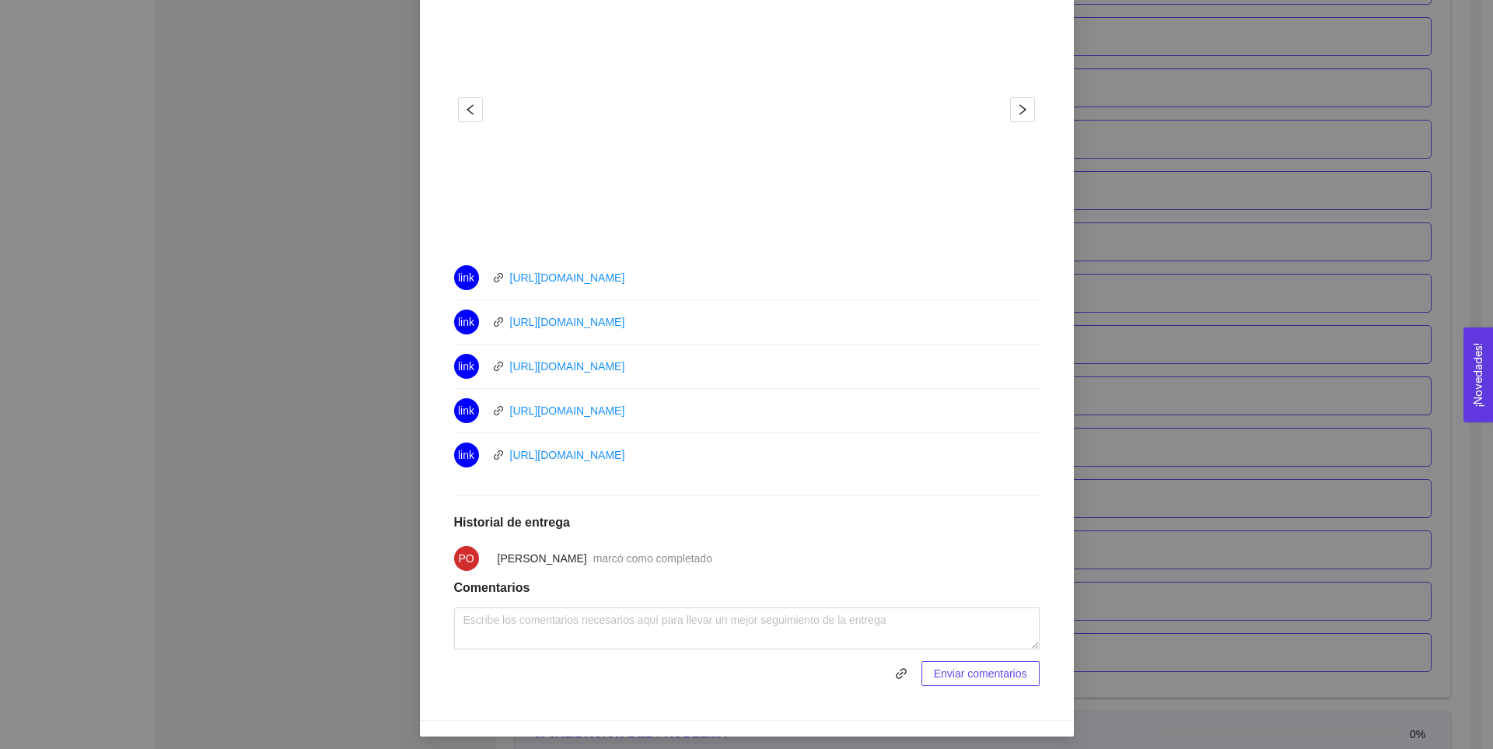
scroll to position [649, 0]
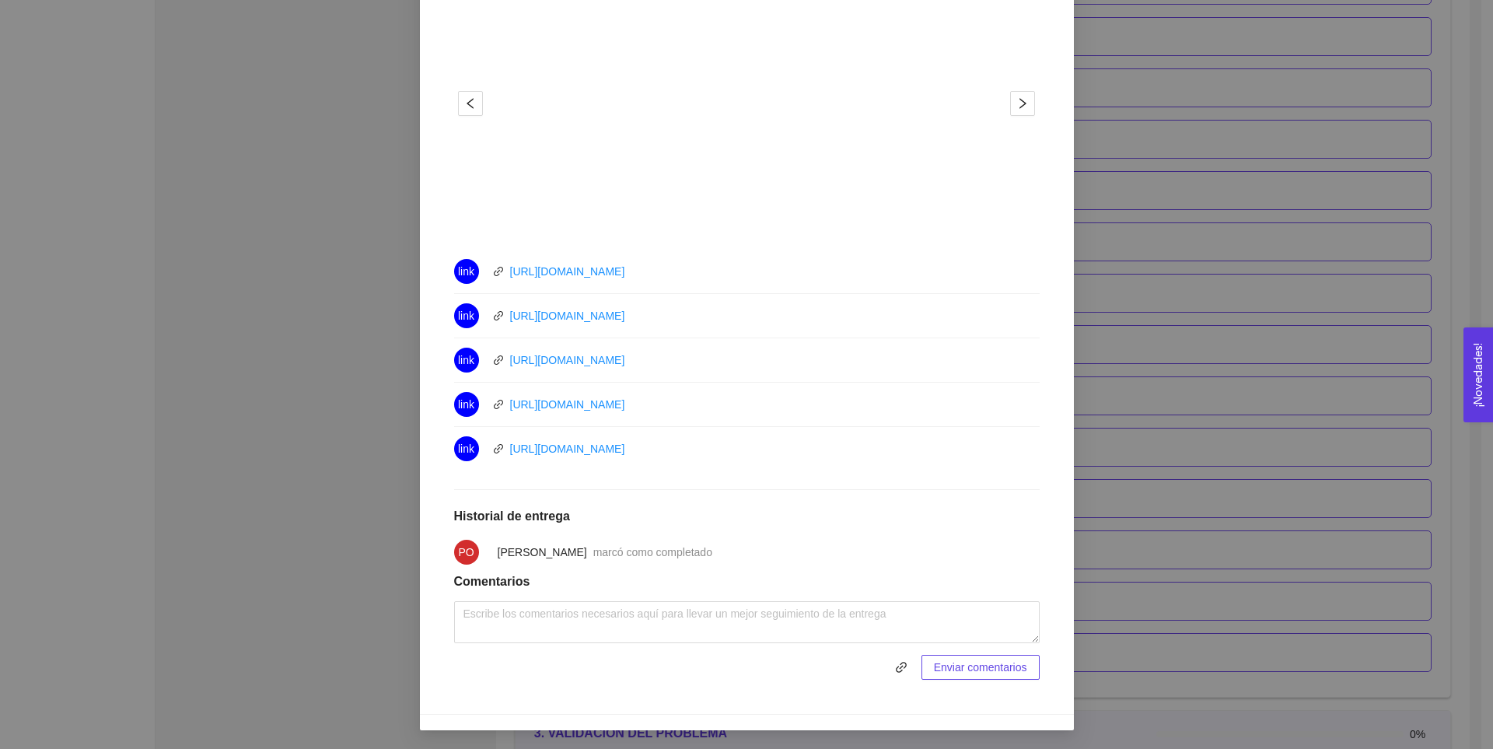
click at [286, 372] on div "1. DESARROLLO DEL PRODUCTO El emprendedor puede conocer los primeros pasos para…" at bounding box center [746, 374] width 1493 height 749
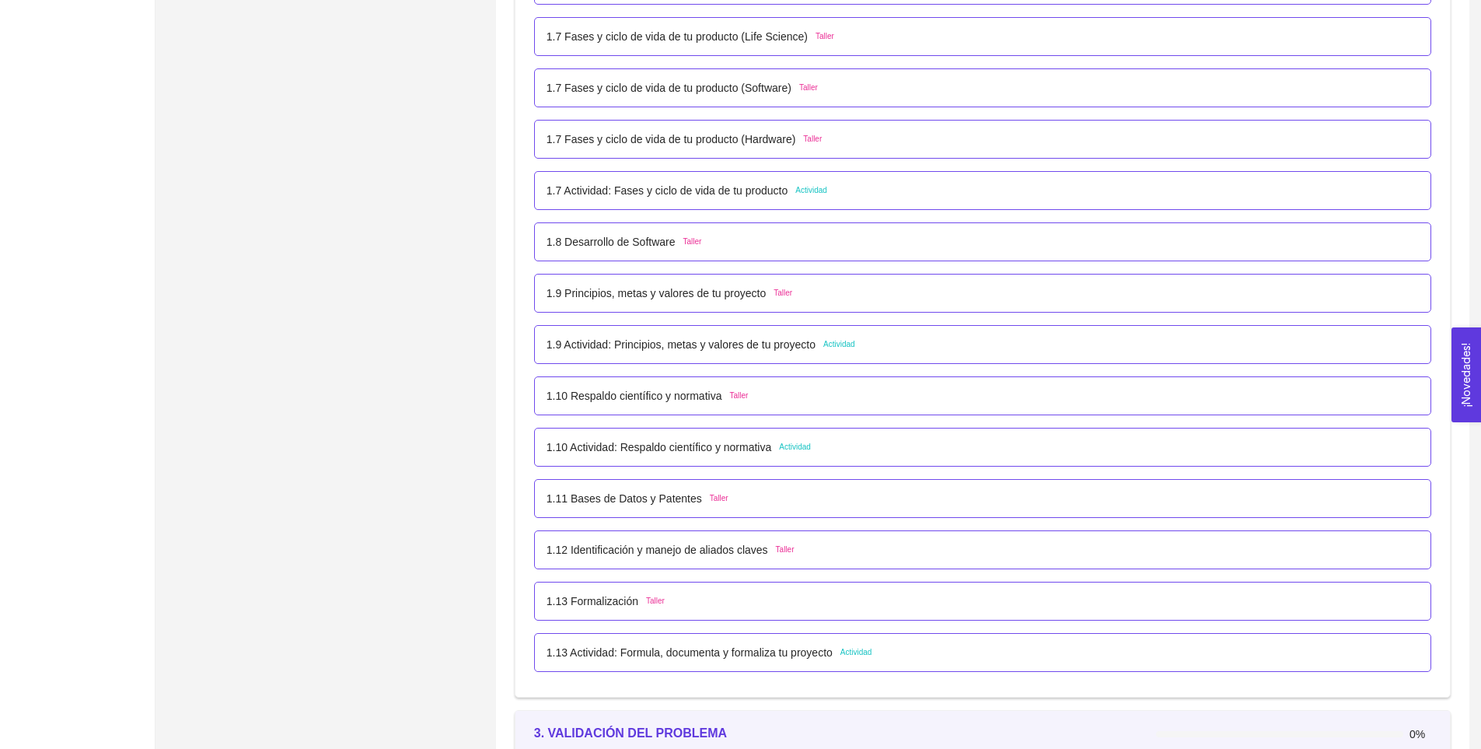
click at [656, 289] on p "1.9 Principios, metas y valores de tu proyecto" at bounding box center [656, 293] width 219 height 17
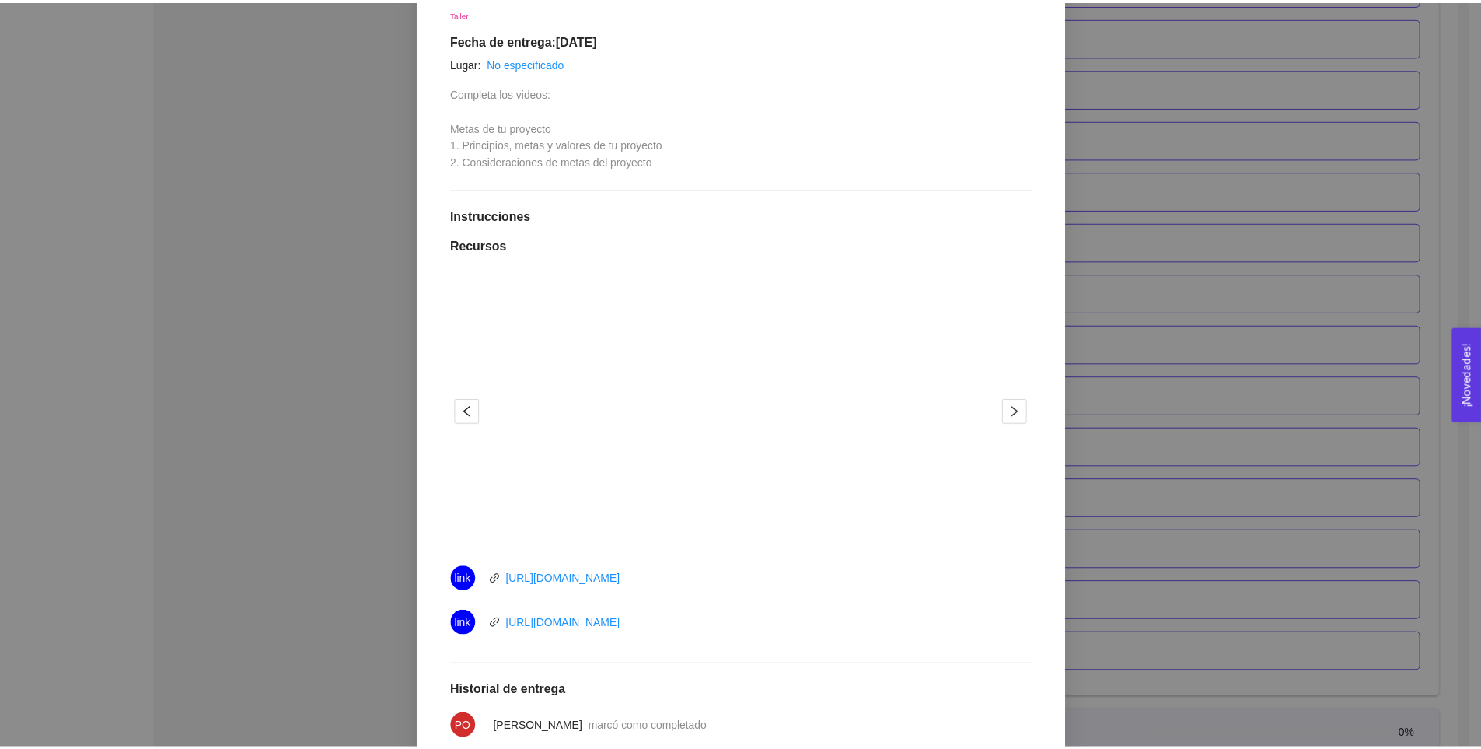
scroll to position [481, 0]
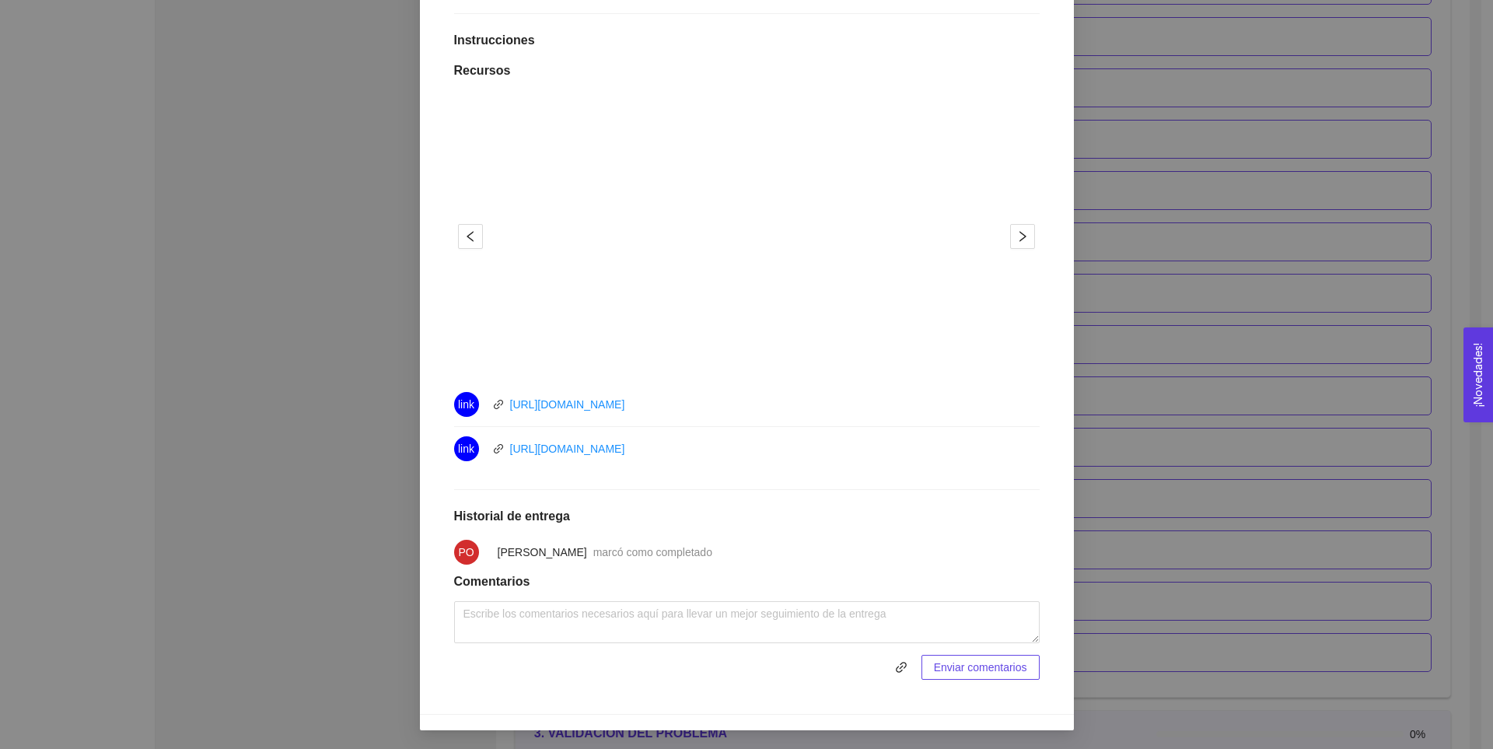
click at [314, 406] on div "1. DESARROLLO DEL PRODUCTO El emprendedor puede conocer los primeros pasos para…" at bounding box center [746, 374] width 1493 height 749
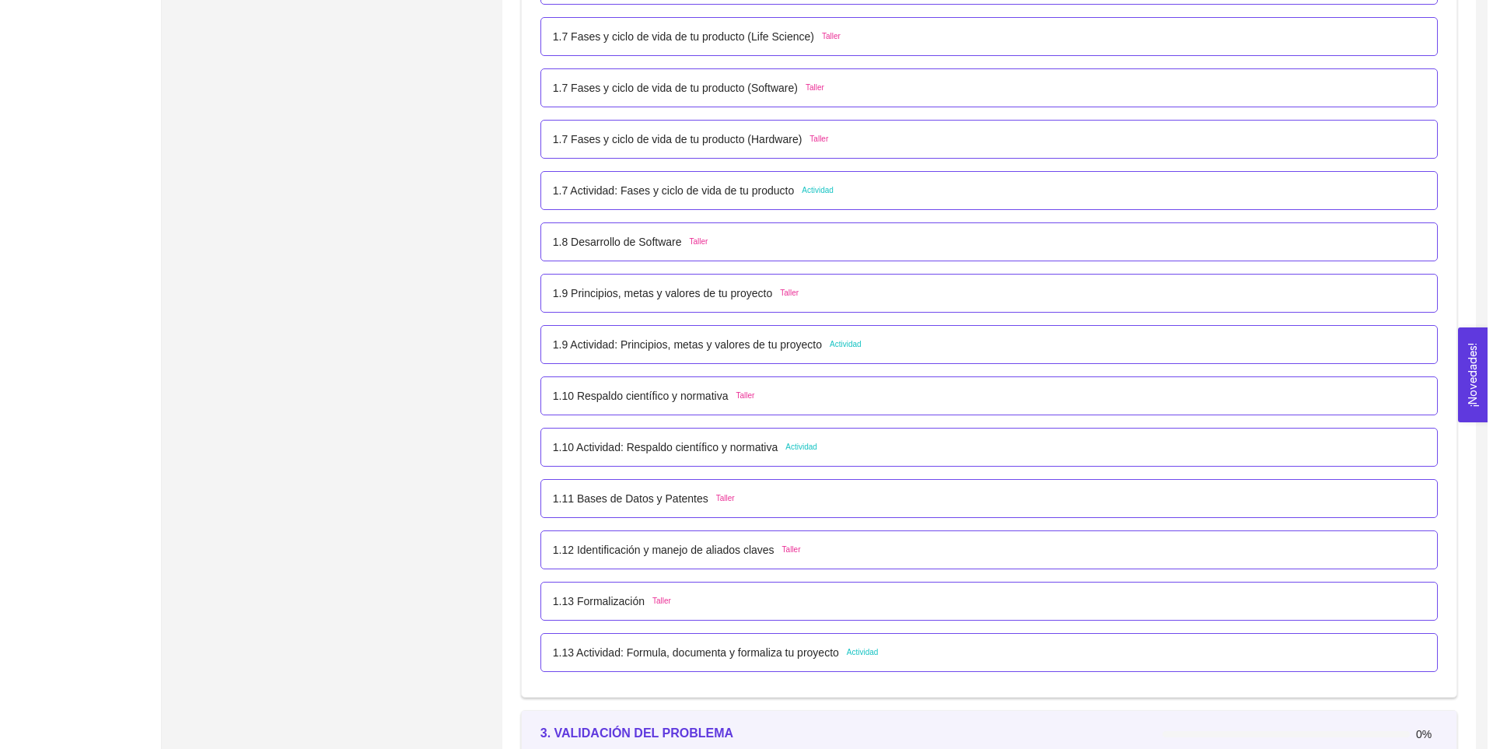
scroll to position [869, 0]
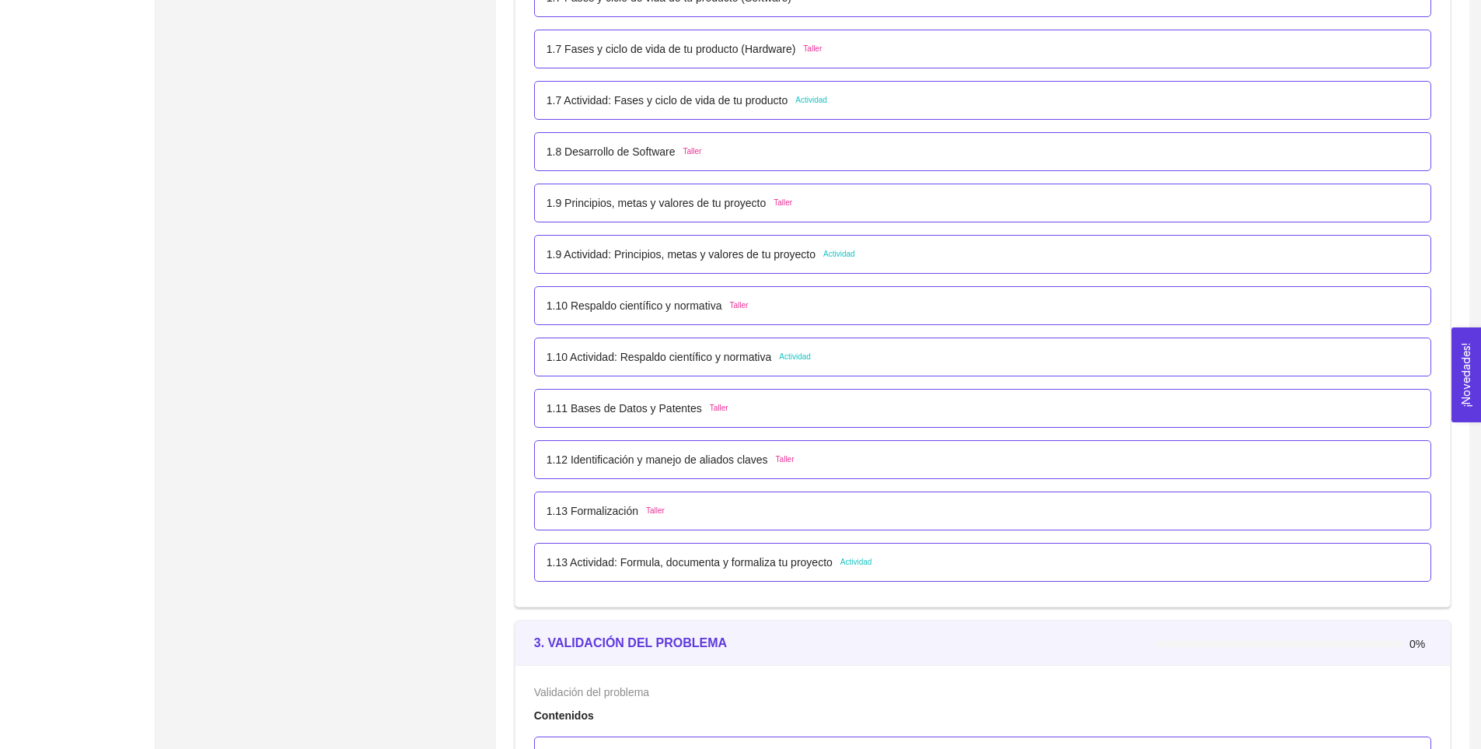
click at [660, 561] on p "1.13 Actividad: Formula, documenta y formaliza tu proyecto" at bounding box center [690, 562] width 286 height 17
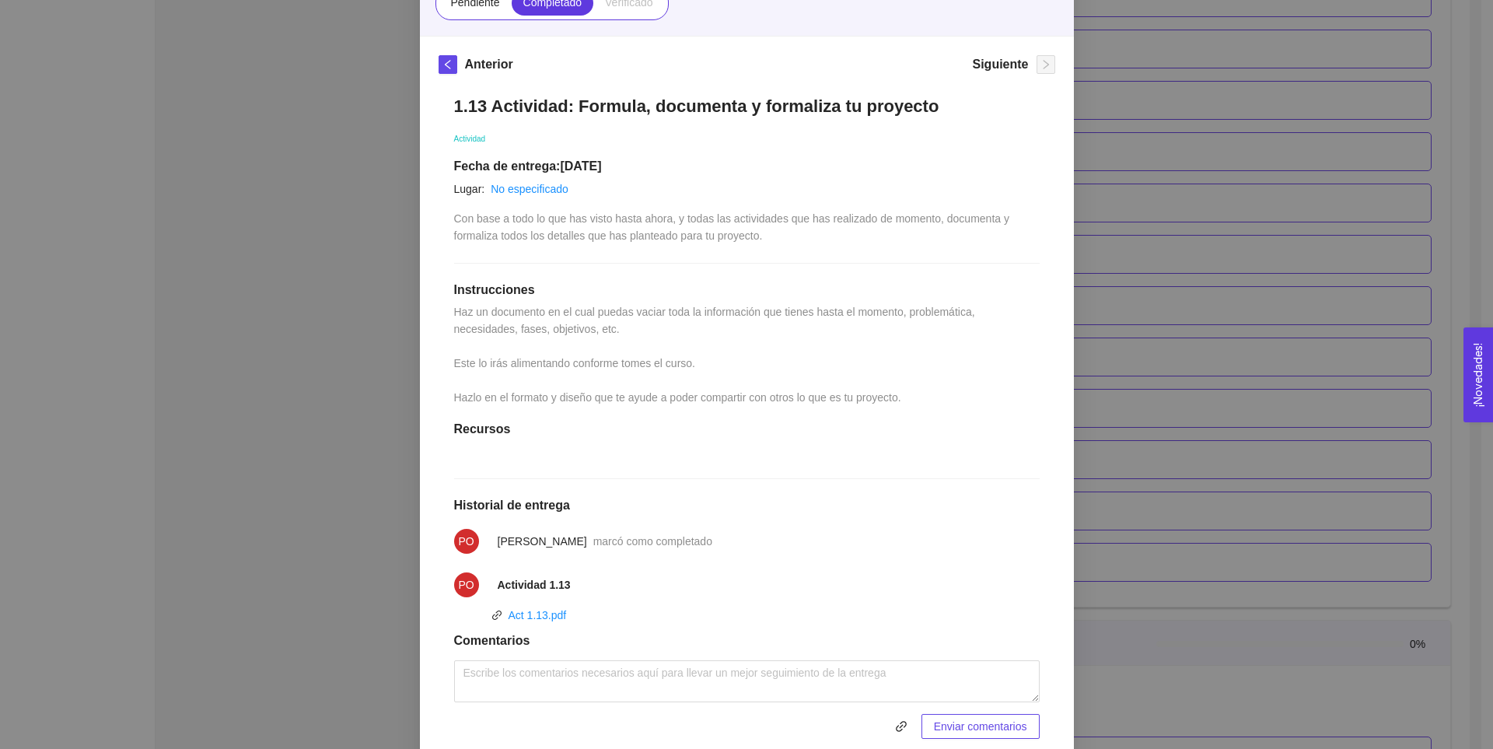
scroll to position [177, 0]
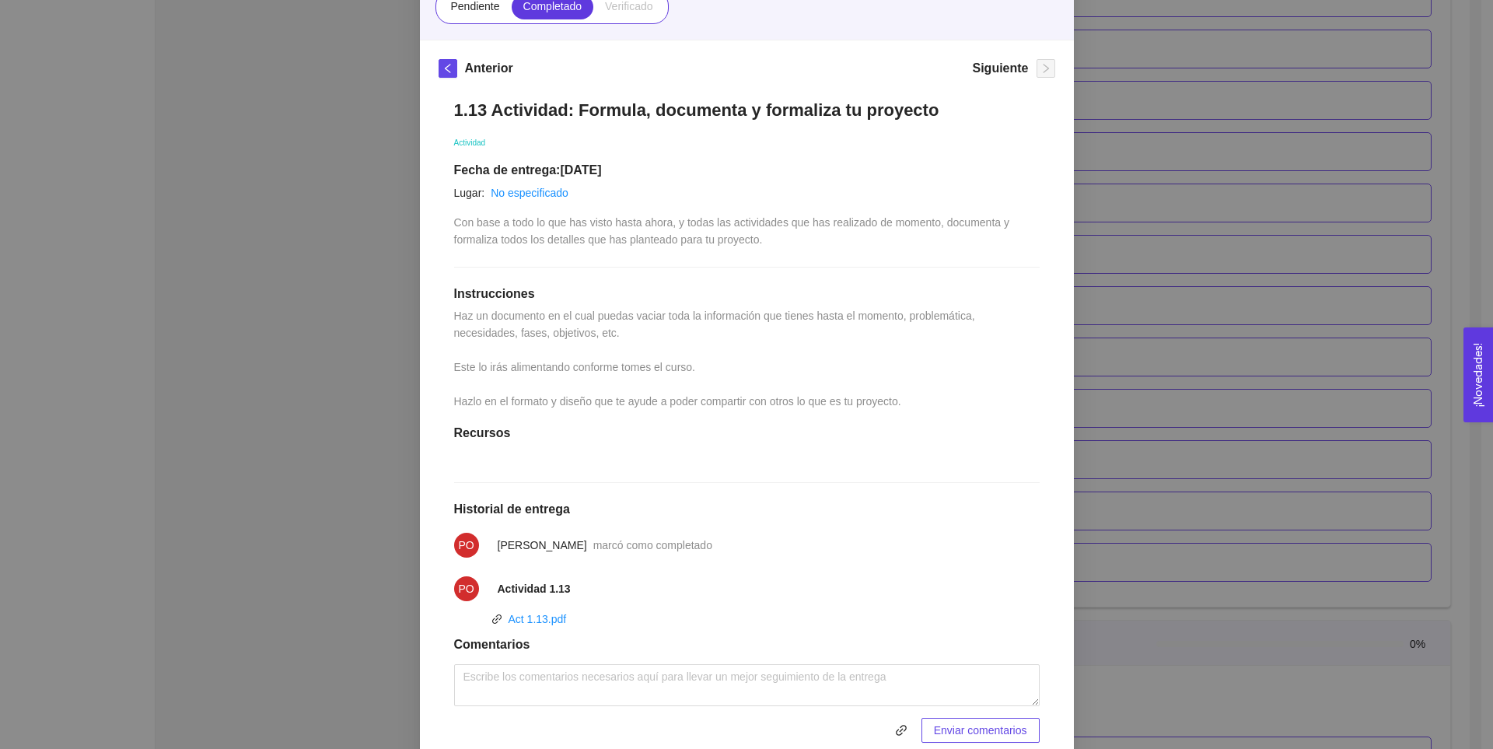
click at [271, 452] on div "1. DESARROLLO DEL PRODUCTO El emprendedor puede conocer los primeros pasos para…" at bounding box center [746, 374] width 1493 height 749
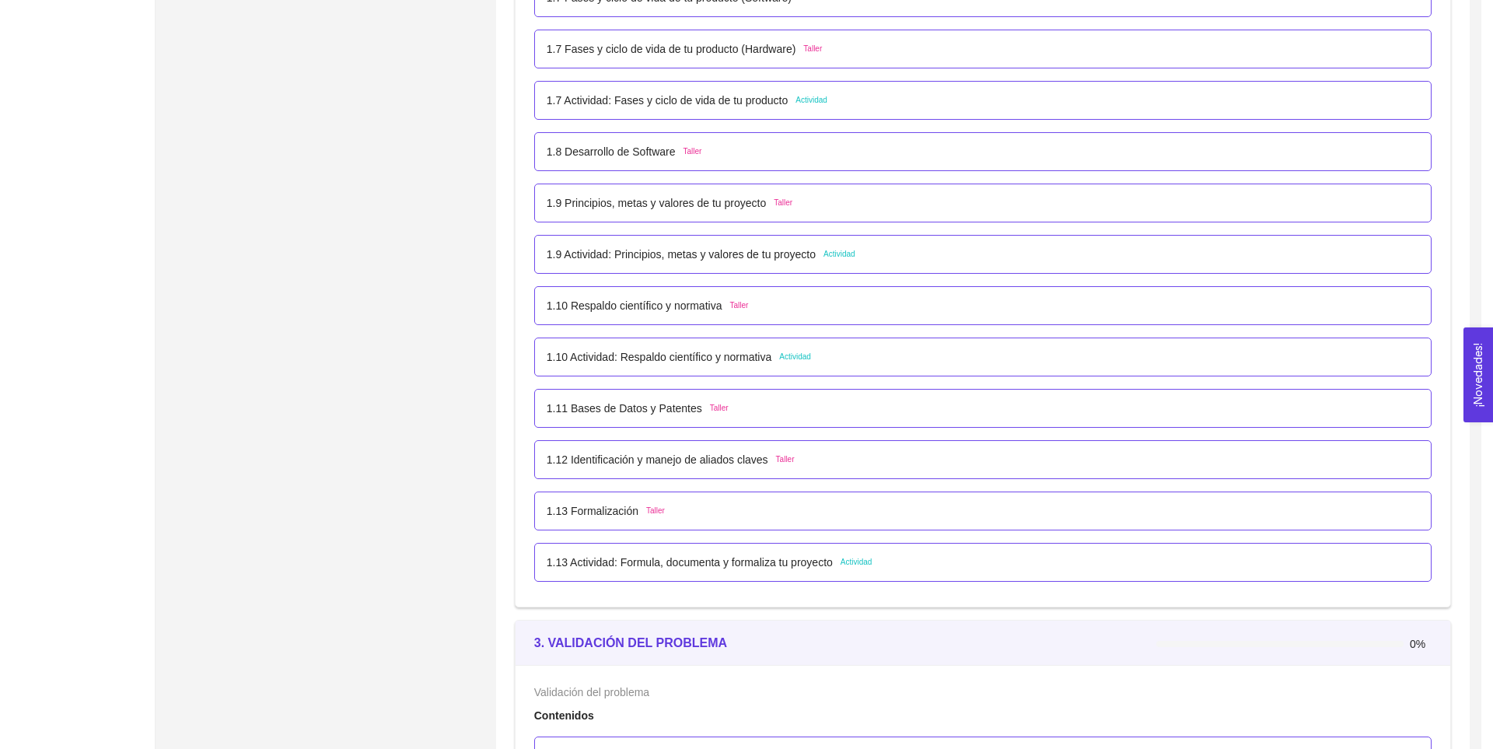
scroll to position [162, 0]
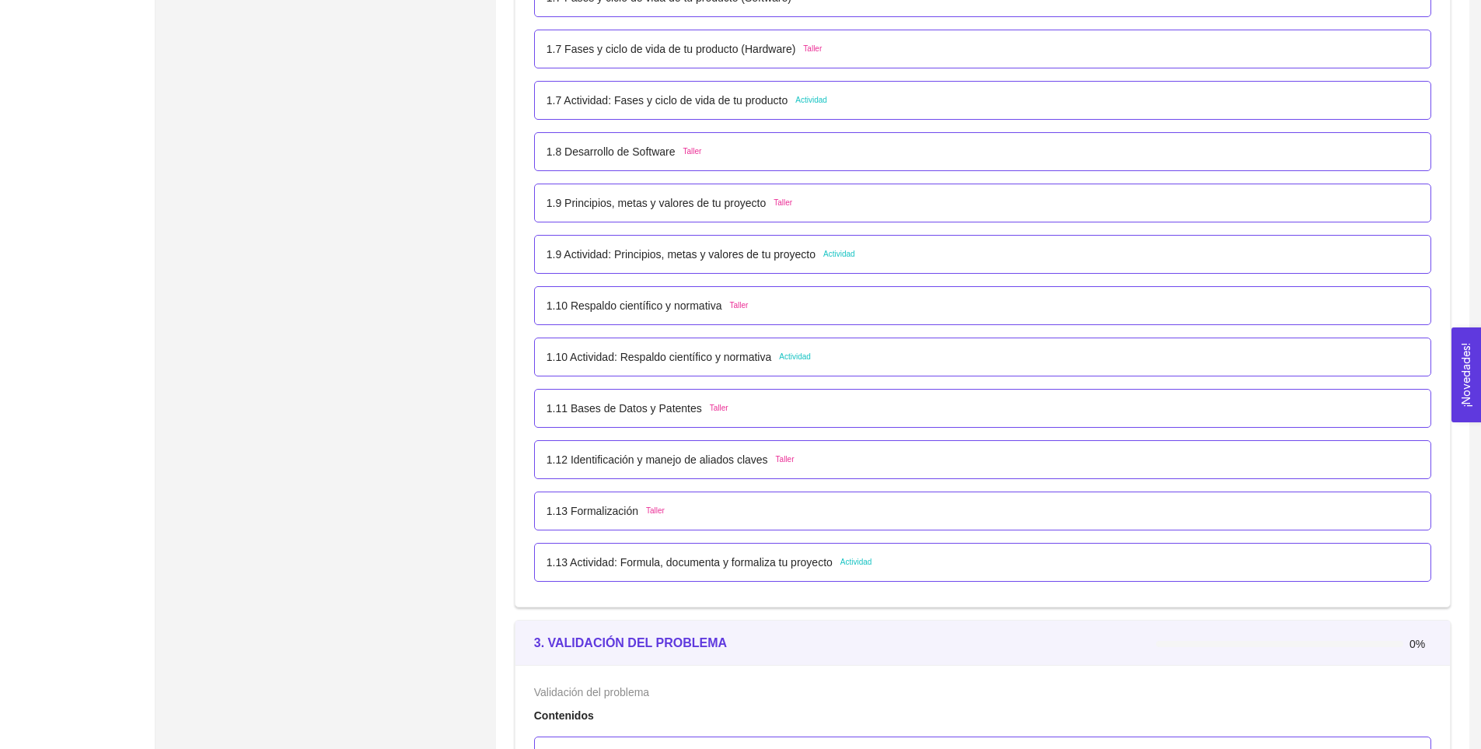
click at [596, 512] on p "1.13 Formalización" at bounding box center [593, 510] width 92 height 17
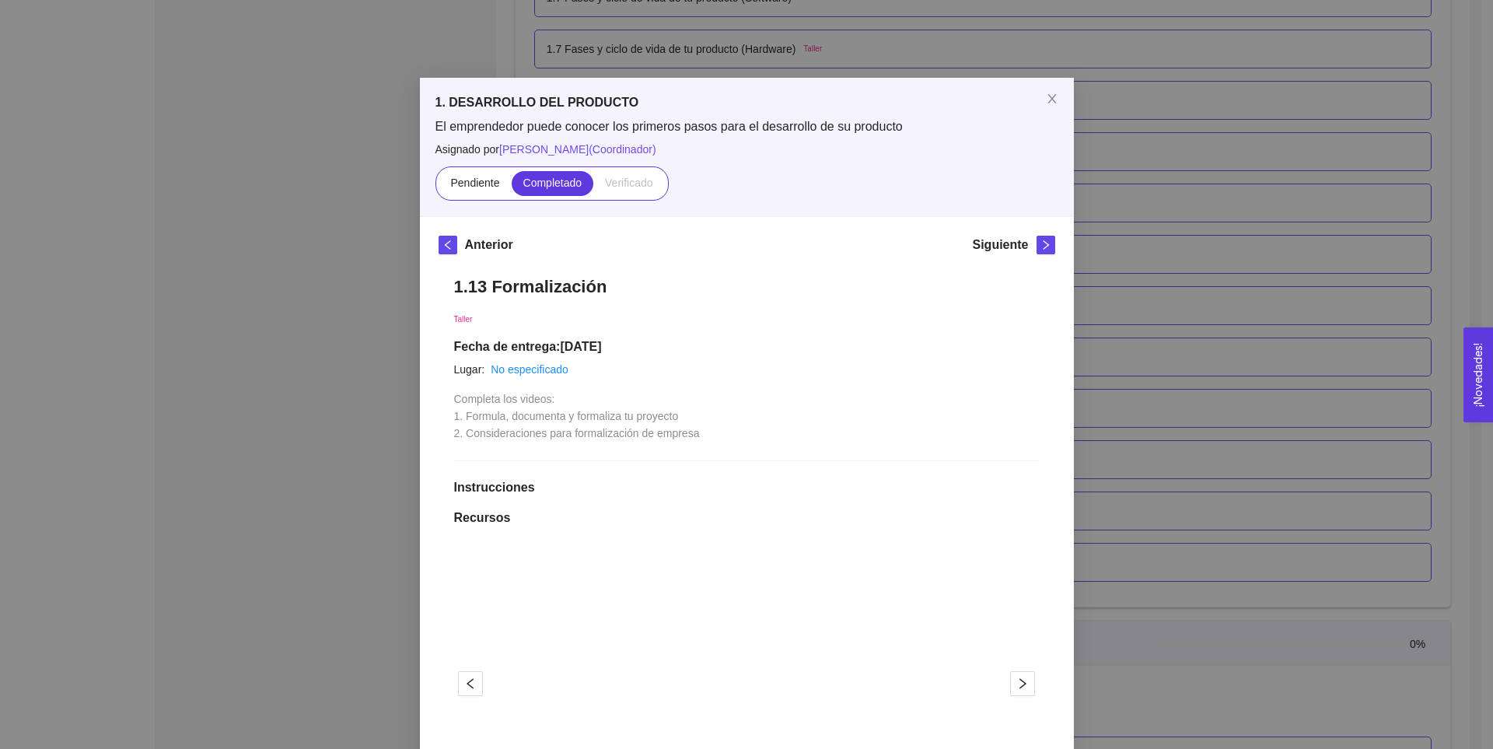
click at [313, 476] on div "1. DESARROLLO DEL PRODUCTO El emprendedor puede conocer los primeros pasos para…" at bounding box center [746, 374] width 1493 height 749
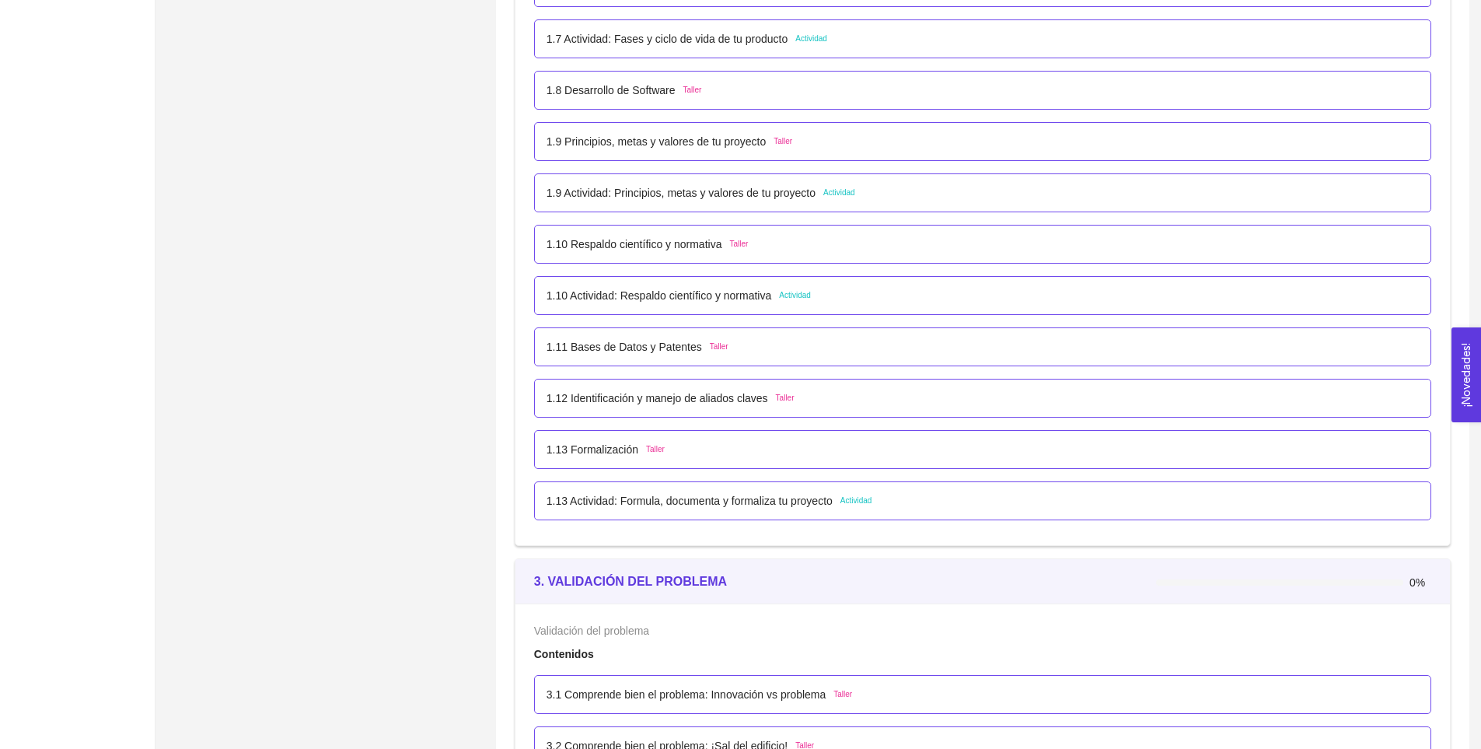
scroll to position [922, 0]
